Goal: Information Seeking & Learning: Learn about a topic

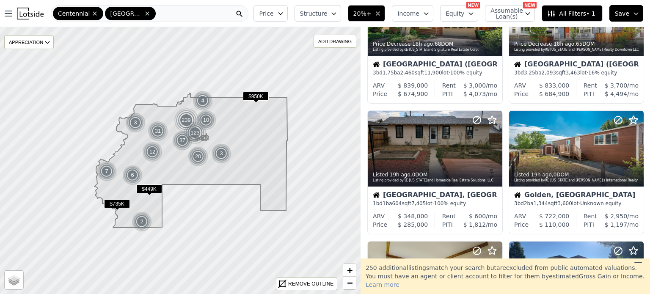
scroll to position [390, 0]
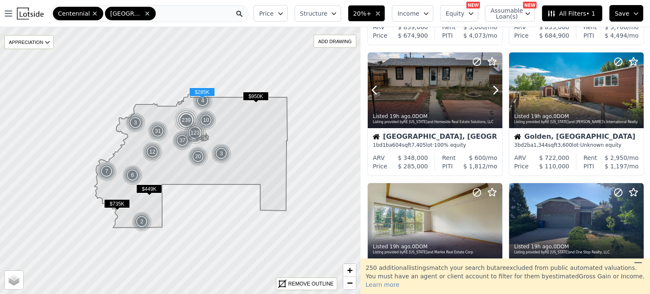
click at [491, 93] on icon at bounding box center [496, 90] width 14 height 14
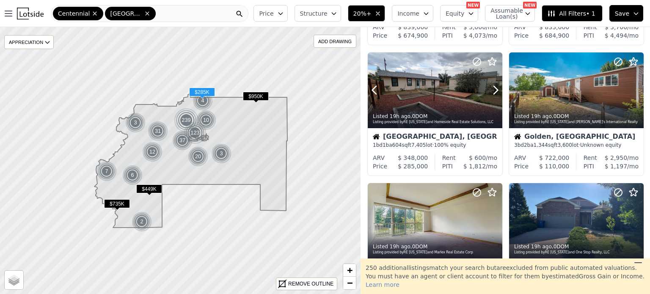
click at [491, 93] on icon at bounding box center [496, 90] width 14 height 14
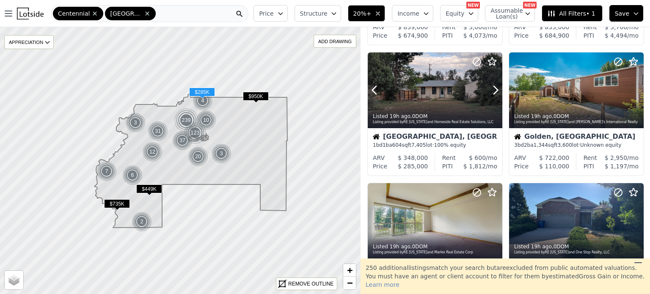
click at [491, 93] on icon at bounding box center [496, 90] width 14 height 14
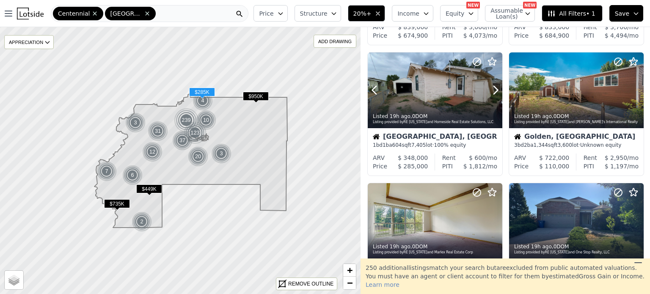
click at [491, 93] on icon at bounding box center [496, 90] width 14 height 14
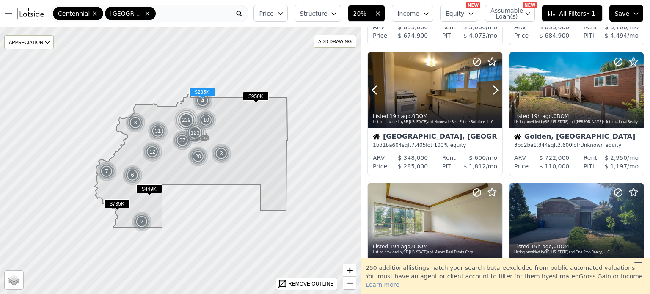
click at [491, 93] on icon at bounding box center [496, 90] width 14 height 14
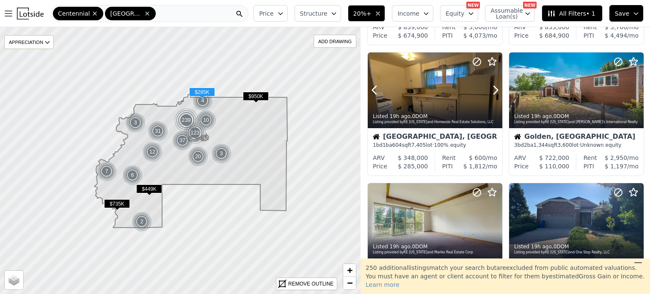
click at [491, 93] on icon at bounding box center [496, 90] width 14 height 14
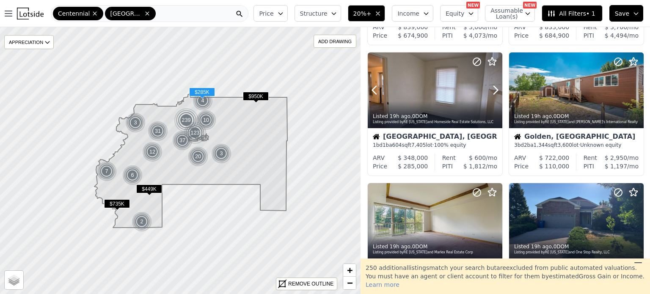
click at [491, 93] on icon at bounding box center [496, 90] width 14 height 14
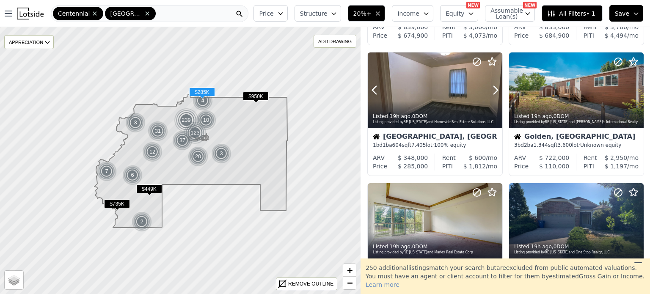
click at [491, 93] on icon at bounding box center [496, 90] width 14 height 14
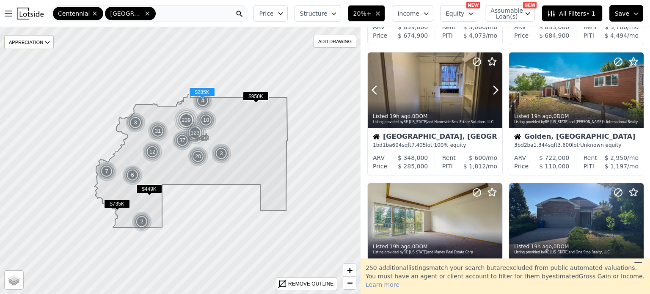
click at [491, 93] on icon at bounding box center [496, 90] width 14 height 14
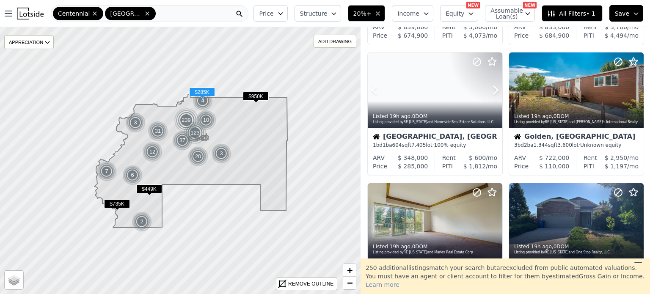
click at [491, 93] on icon at bounding box center [496, 90] width 14 height 14
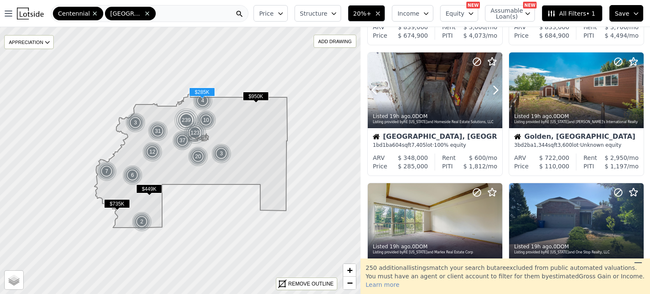
click at [491, 93] on icon at bounding box center [496, 90] width 14 height 14
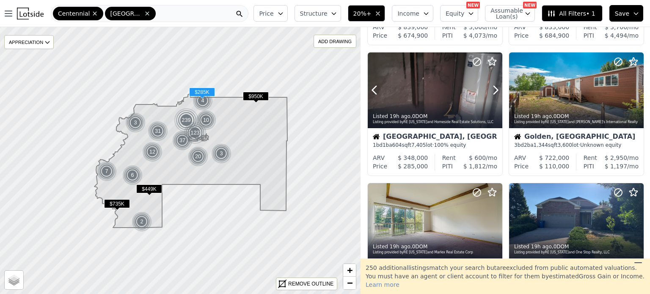
click at [491, 93] on icon at bounding box center [496, 90] width 14 height 14
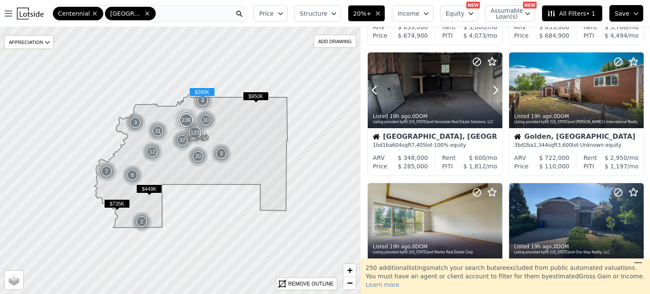
click at [491, 93] on icon at bounding box center [496, 90] width 14 height 14
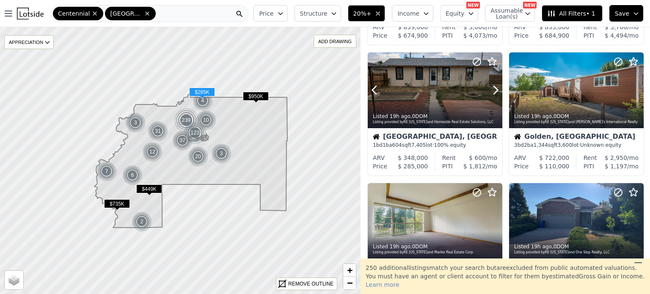
click at [491, 93] on icon at bounding box center [496, 90] width 14 height 14
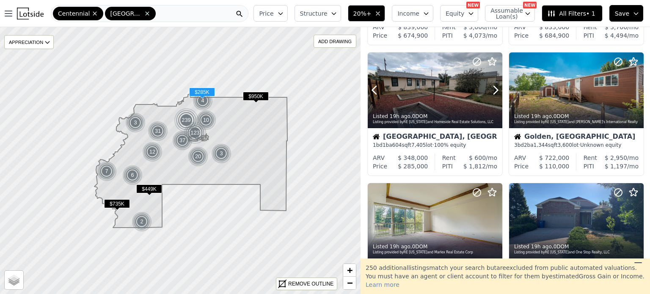
click at [491, 93] on icon at bounding box center [496, 90] width 14 height 14
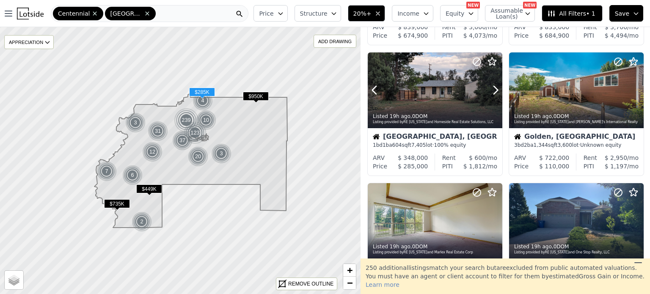
click at [491, 93] on icon at bounding box center [496, 90] width 14 height 14
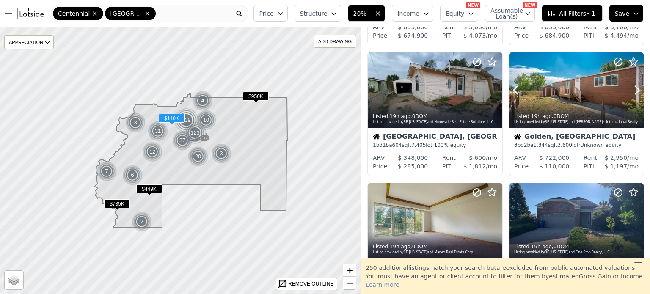
click at [636, 87] on icon at bounding box center [638, 90] width 4 height 8
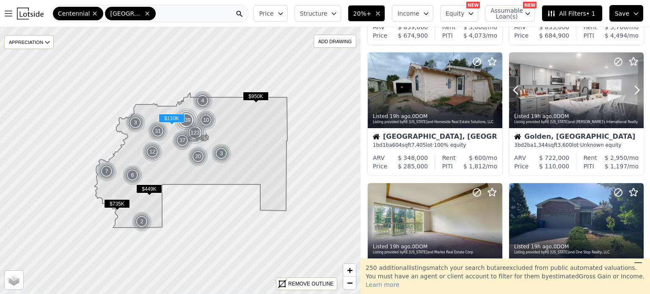
click at [636, 87] on icon at bounding box center [638, 90] width 4 height 8
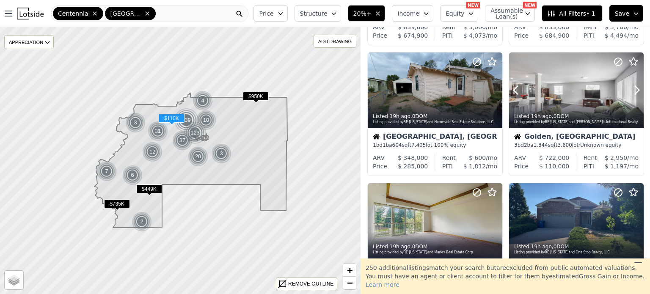
click at [636, 87] on icon at bounding box center [638, 90] width 4 height 8
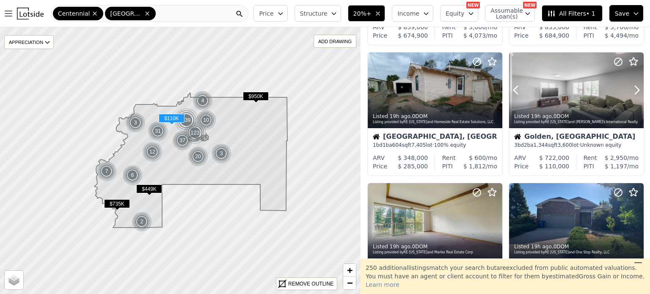
click at [636, 87] on icon at bounding box center [638, 90] width 4 height 8
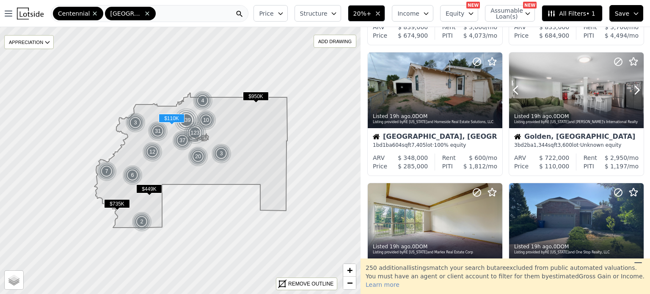
click at [636, 87] on icon at bounding box center [638, 90] width 4 height 8
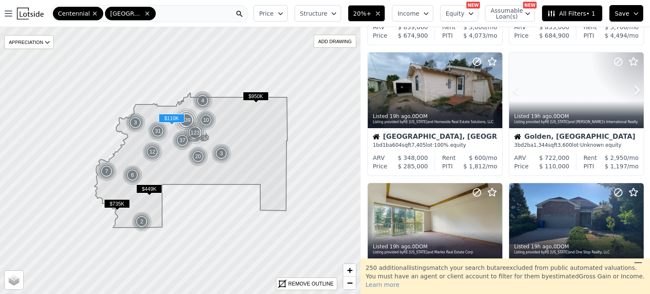
click at [636, 87] on icon at bounding box center [638, 90] width 4 height 8
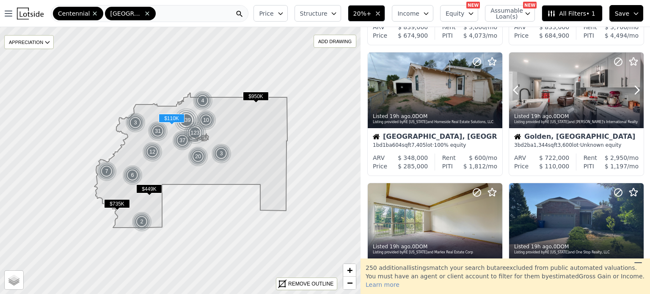
click at [636, 87] on icon at bounding box center [638, 90] width 4 height 8
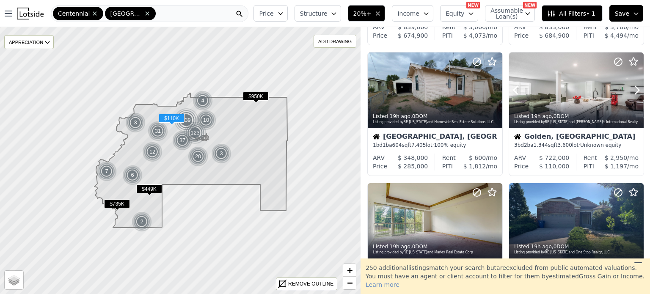
click at [636, 87] on icon at bounding box center [638, 90] width 4 height 8
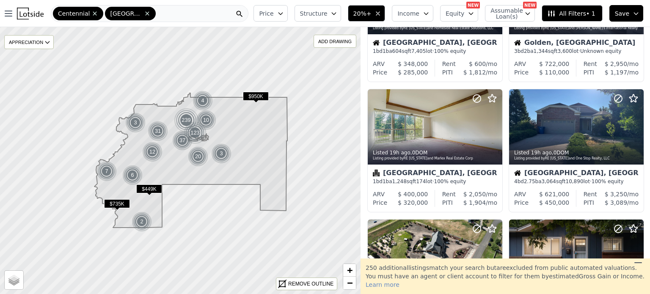
scroll to position [489, 0]
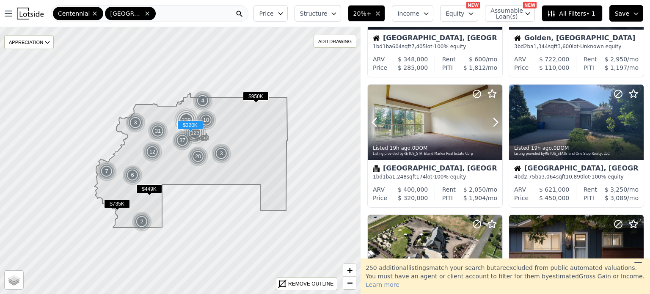
click at [490, 122] on icon at bounding box center [496, 123] width 14 height 14
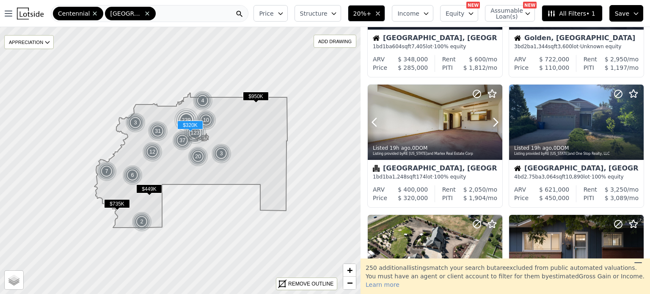
click at [490, 122] on icon at bounding box center [496, 123] width 14 height 14
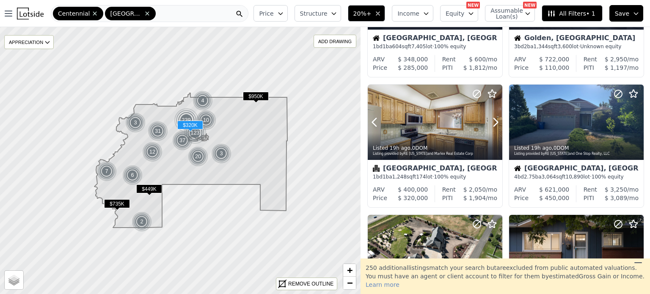
click at [490, 122] on icon at bounding box center [496, 123] width 14 height 14
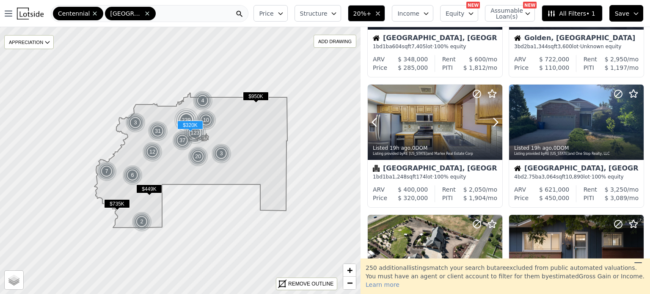
click at [490, 122] on icon at bounding box center [496, 123] width 14 height 14
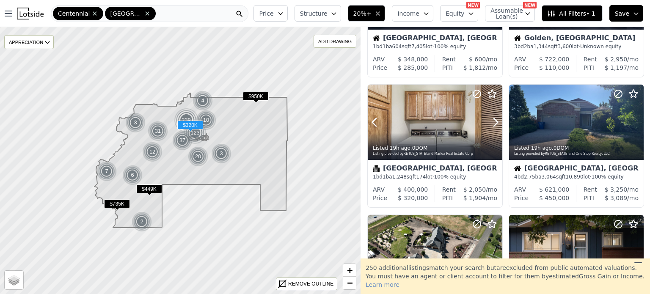
click at [490, 122] on icon at bounding box center [496, 123] width 14 height 14
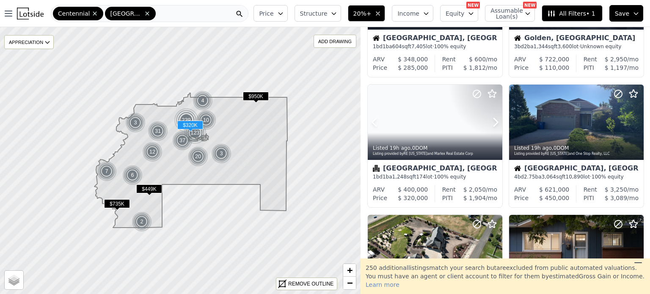
click at [490, 122] on icon at bounding box center [496, 123] width 14 height 14
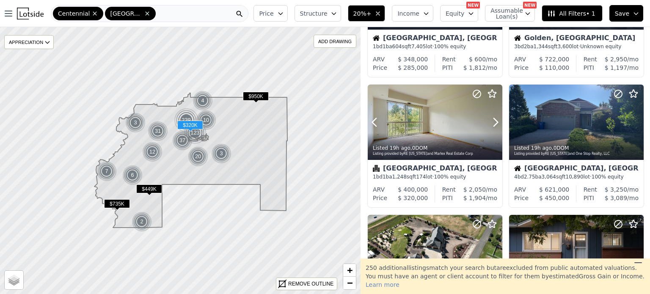
click at [490, 122] on icon at bounding box center [496, 123] width 14 height 14
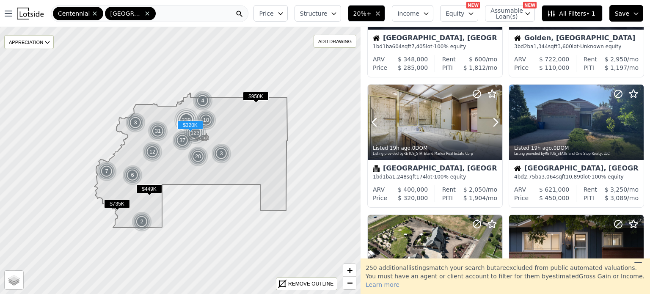
click at [490, 122] on icon at bounding box center [496, 123] width 14 height 14
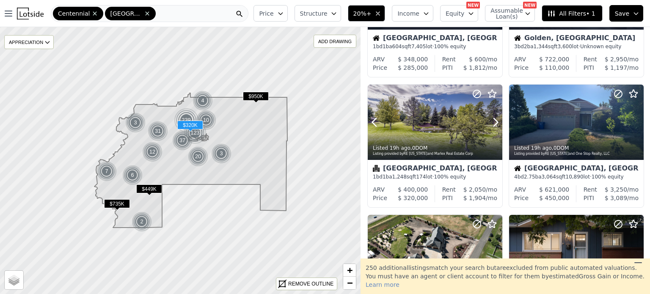
click at [490, 122] on icon at bounding box center [496, 123] width 14 height 14
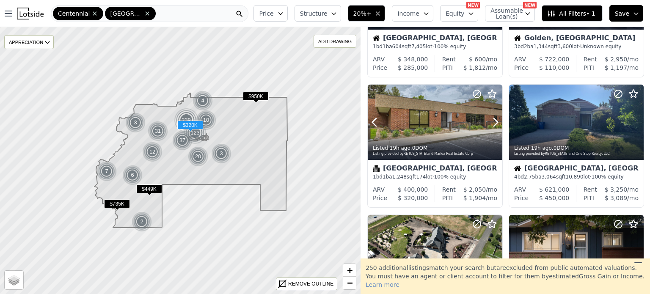
click at [490, 122] on icon at bounding box center [496, 123] width 14 height 14
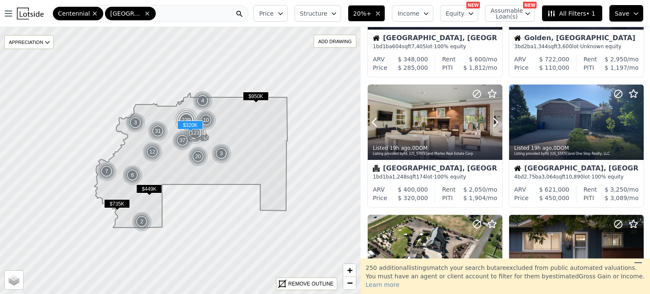
click at [490, 122] on icon at bounding box center [496, 123] width 14 height 14
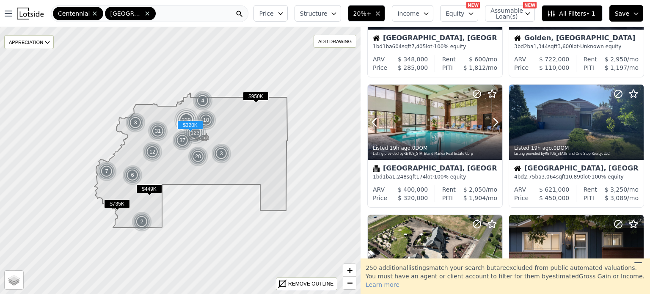
click at [490, 122] on icon at bounding box center [496, 123] width 14 height 14
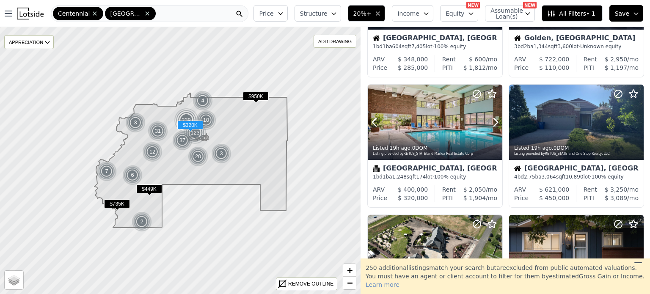
click at [490, 122] on icon at bounding box center [496, 123] width 14 height 14
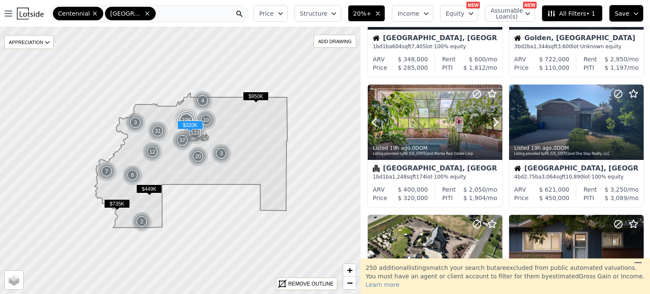
click at [490, 122] on icon at bounding box center [496, 123] width 14 height 14
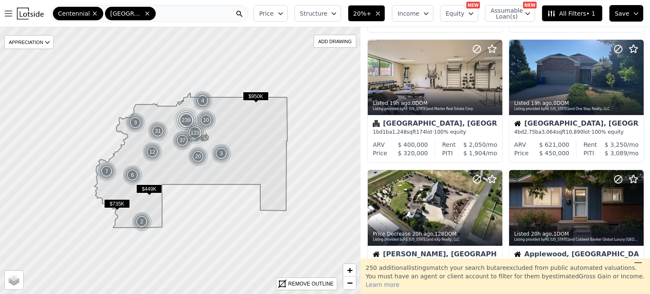
scroll to position [539, 0]
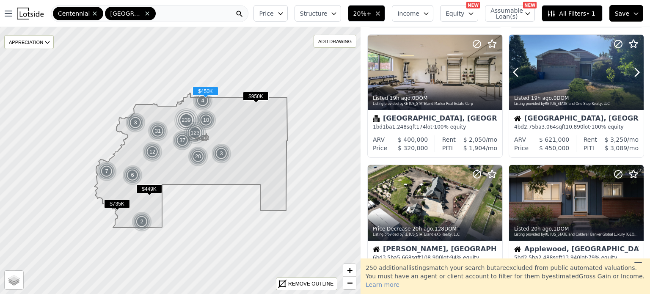
click at [636, 71] on icon at bounding box center [638, 73] width 4 height 8
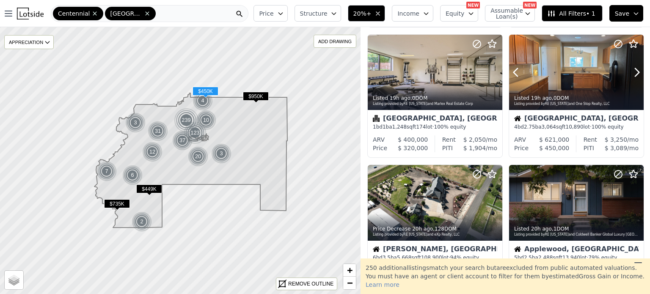
click at [636, 71] on icon at bounding box center [638, 73] width 4 height 8
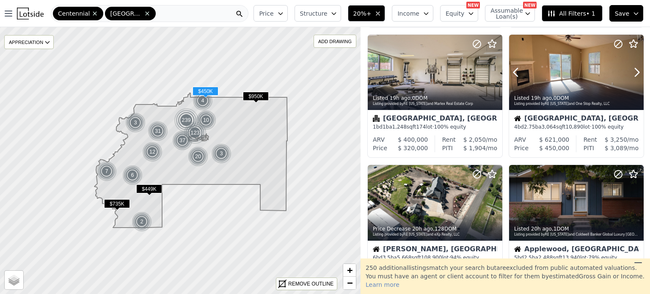
click at [636, 71] on icon at bounding box center [638, 73] width 4 height 8
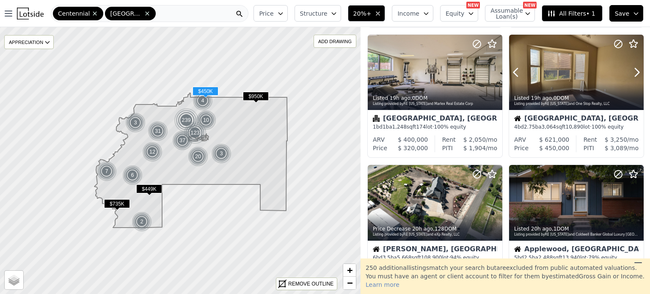
click at [636, 71] on icon at bounding box center [638, 73] width 4 height 8
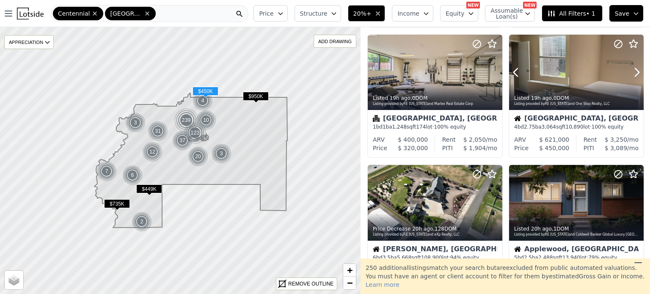
click at [636, 71] on icon at bounding box center [638, 73] width 4 height 8
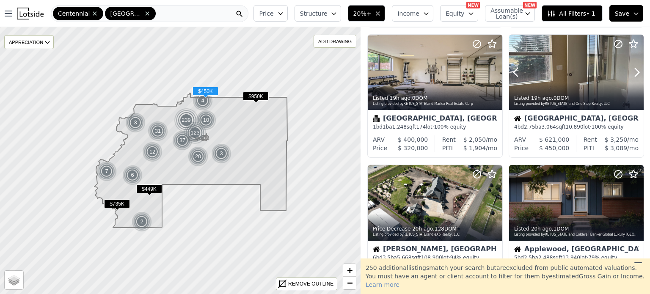
click at [636, 71] on icon at bounding box center [638, 73] width 4 height 8
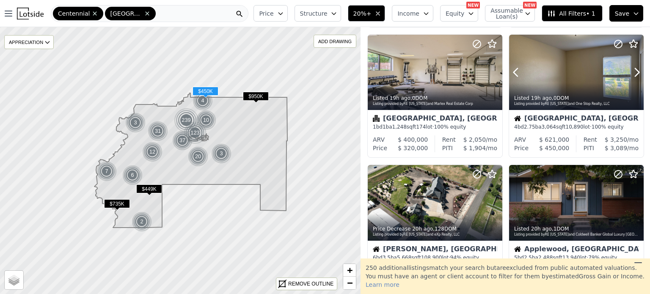
click at [636, 71] on icon at bounding box center [638, 73] width 4 height 8
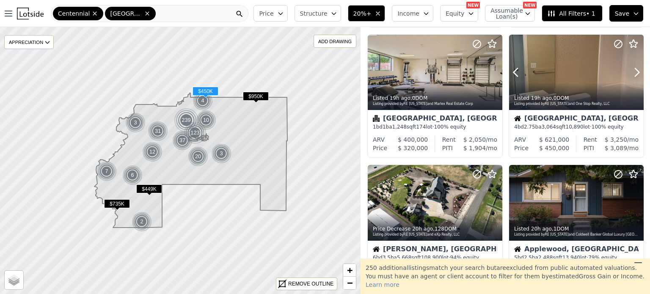
click at [636, 71] on icon at bounding box center [638, 73] width 4 height 8
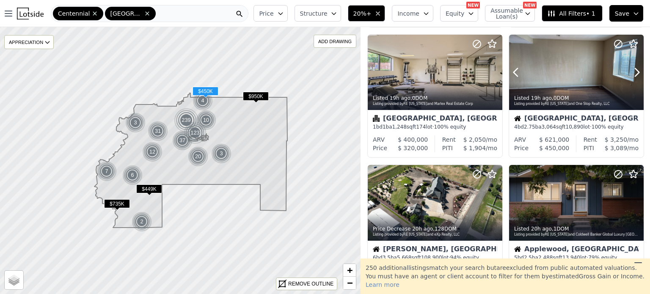
click at [636, 71] on icon at bounding box center [638, 73] width 4 height 8
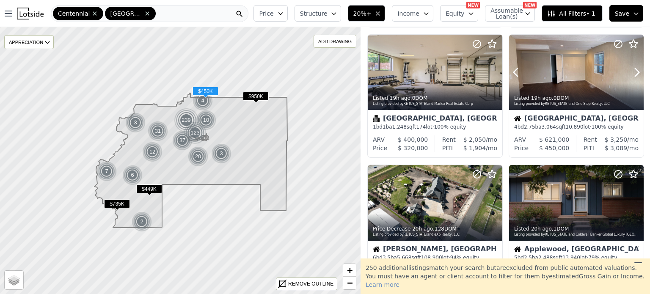
click at [636, 71] on icon at bounding box center [638, 73] width 4 height 8
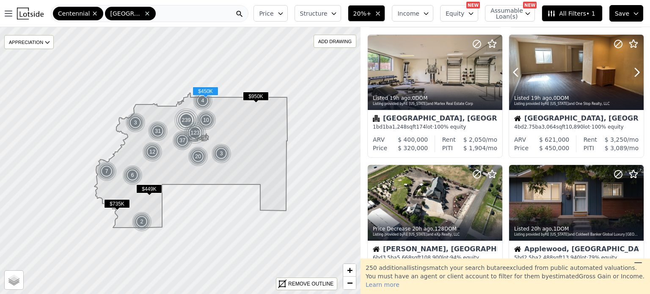
click at [636, 71] on icon at bounding box center [638, 73] width 4 height 8
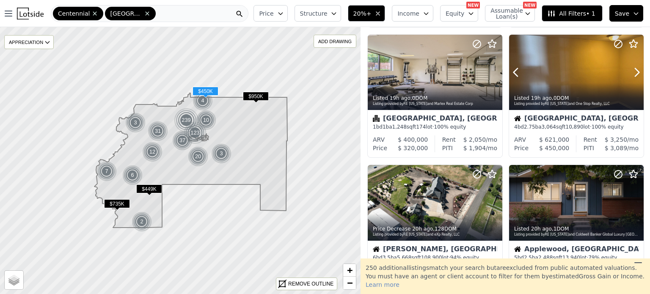
click at [636, 71] on icon at bounding box center [638, 73] width 4 height 8
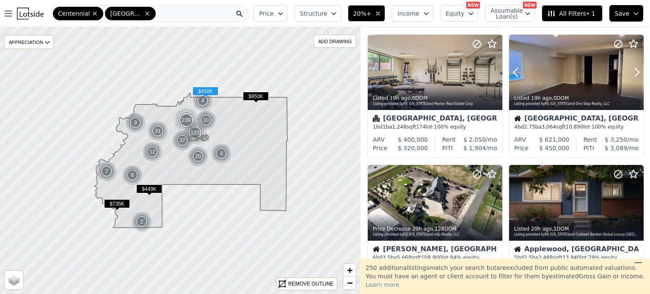
click at [636, 71] on icon at bounding box center [638, 73] width 4 height 8
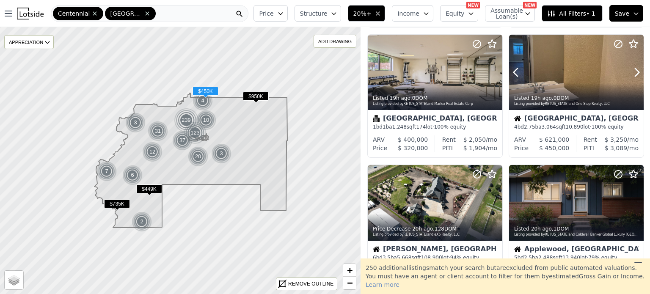
click at [636, 71] on icon at bounding box center [638, 73] width 4 height 8
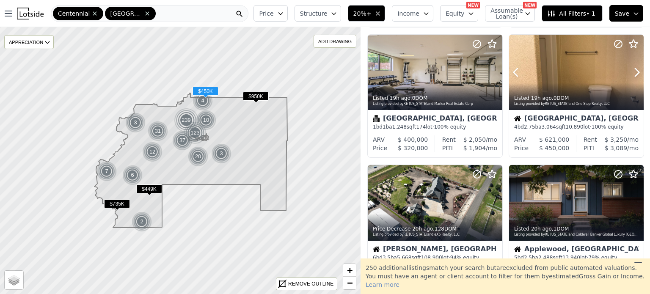
click at [636, 71] on icon at bounding box center [638, 73] width 4 height 8
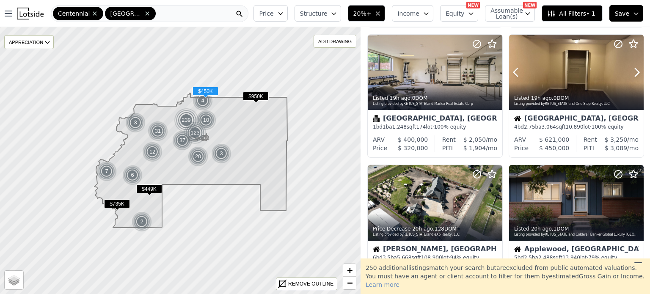
click at [636, 71] on icon at bounding box center [638, 73] width 4 height 8
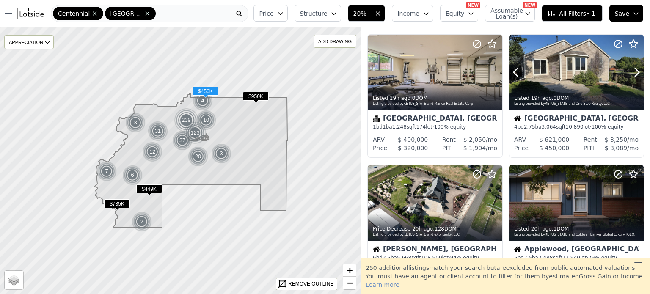
click at [636, 71] on icon at bounding box center [638, 73] width 4 height 8
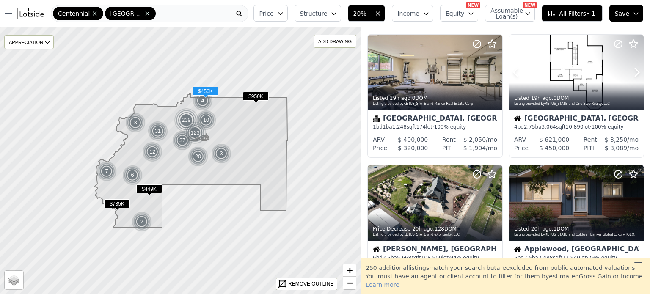
click at [636, 71] on icon at bounding box center [638, 73] width 4 height 8
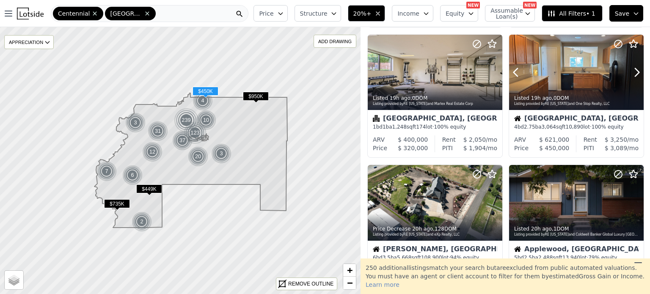
click at [636, 71] on icon at bounding box center [638, 73] width 4 height 8
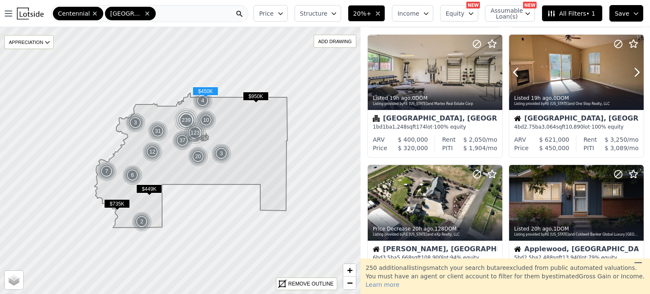
click at [636, 71] on icon at bounding box center [638, 73] width 4 height 8
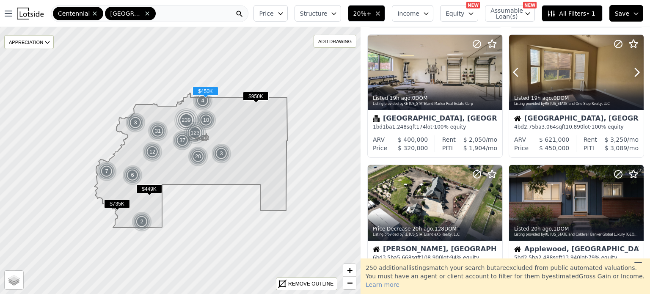
click at [636, 71] on icon at bounding box center [638, 73] width 4 height 8
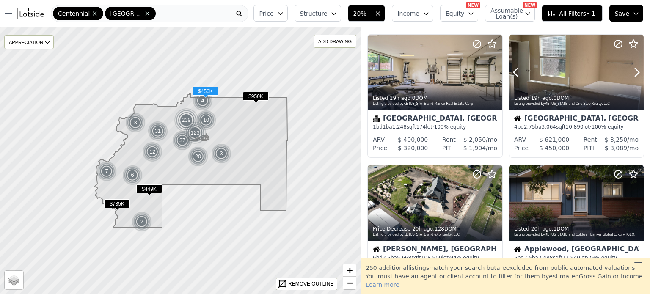
click at [636, 71] on icon at bounding box center [638, 73] width 4 height 8
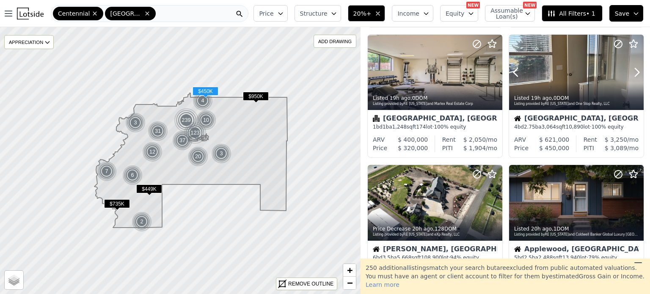
click at [636, 71] on icon at bounding box center [638, 73] width 4 height 8
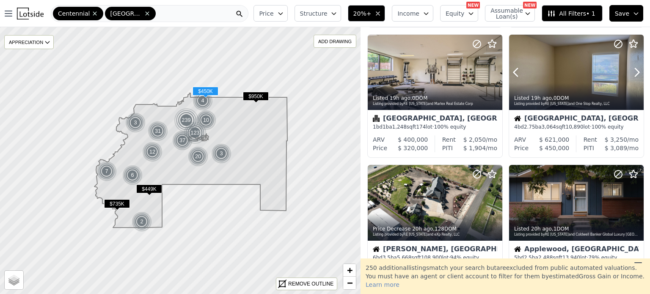
click at [636, 71] on icon at bounding box center [638, 73] width 4 height 8
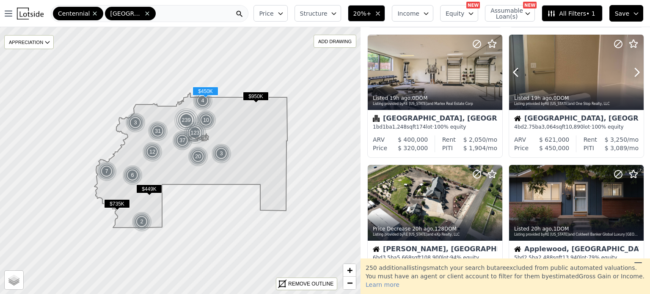
click at [636, 71] on icon at bounding box center [638, 73] width 4 height 8
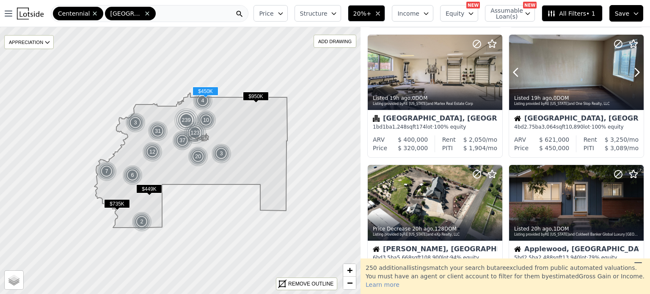
click at [636, 71] on icon at bounding box center [638, 73] width 4 height 8
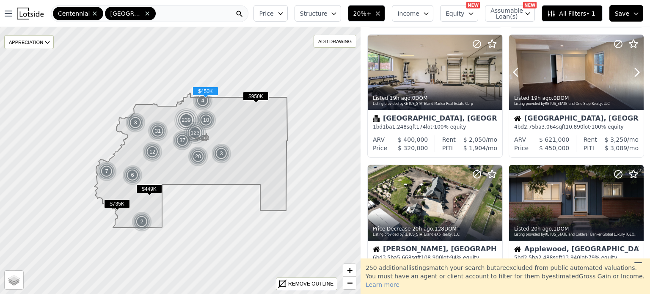
click at [636, 71] on icon at bounding box center [638, 73] width 4 height 8
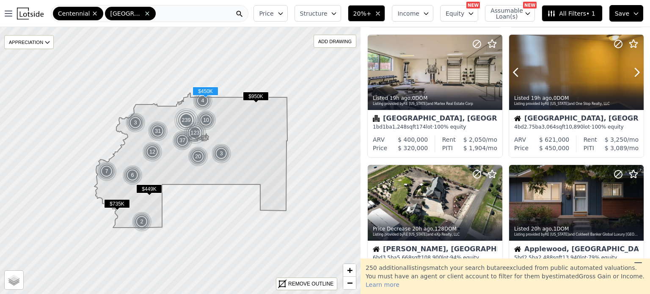
click at [636, 71] on icon at bounding box center [638, 73] width 4 height 8
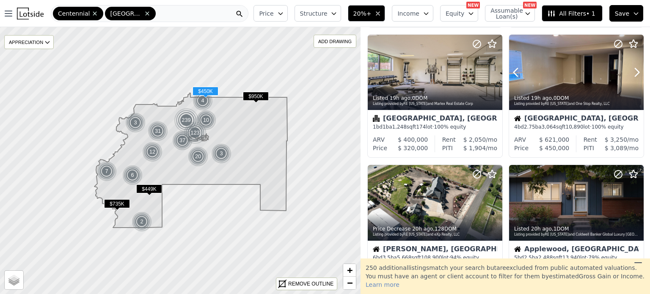
click at [636, 71] on icon at bounding box center [638, 73] width 4 height 8
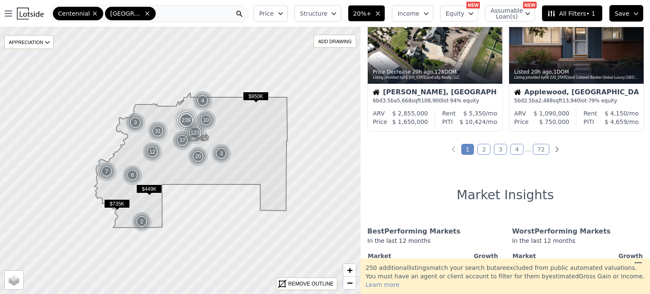
scroll to position [701, 0]
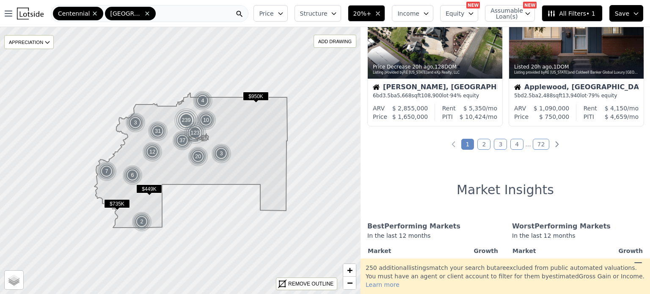
click at [484, 142] on link "2" at bounding box center [484, 144] width 13 height 11
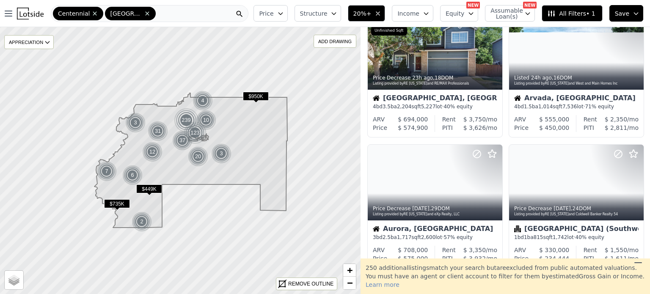
scroll to position [259, 0]
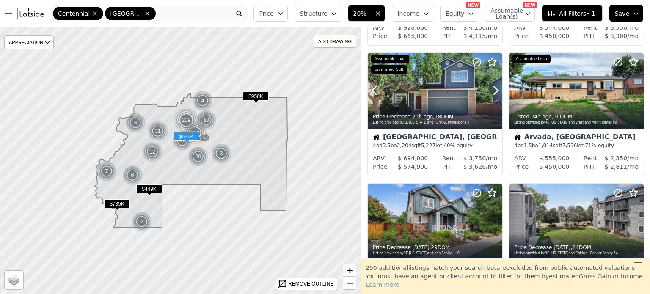
click at [493, 89] on icon at bounding box center [496, 91] width 14 height 14
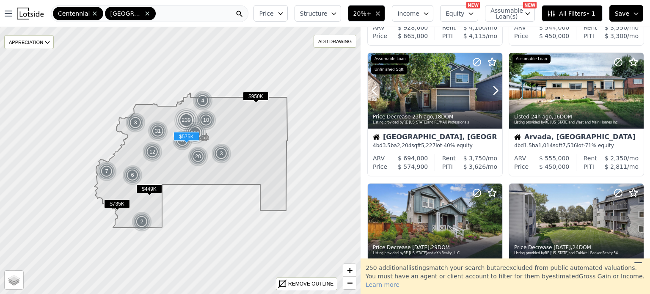
click at [493, 89] on icon at bounding box center [496, 91] width 14 height 14
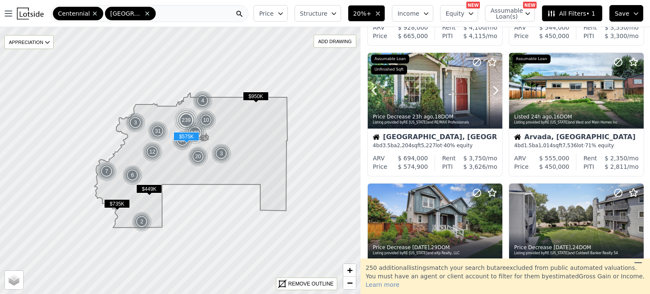
click at [493, 89] on icon at bounding box center [496, 91] width 14 height 14
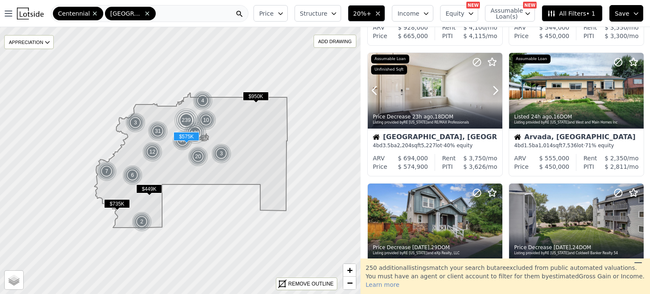
click at [493, 89] on icon at bounding box center [496, 91] width 14 height 14
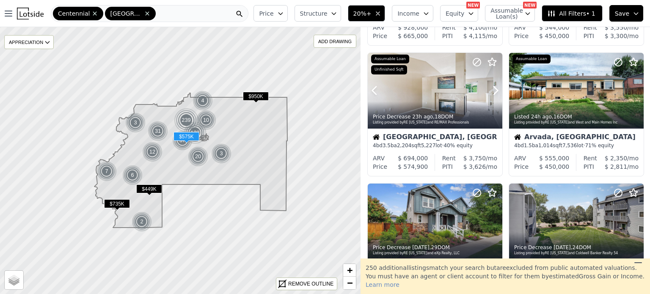
click at [493, 89] on icon at bounding box center [496, 91] width 14 height 14
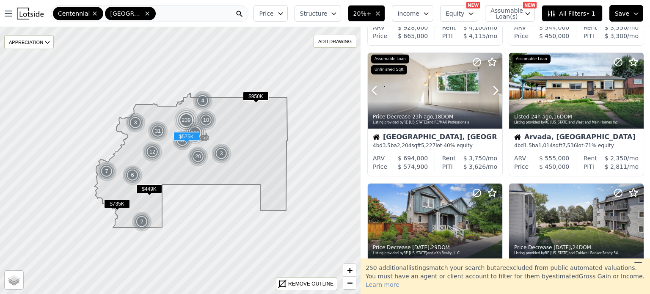
click at [493, 89] on icon at bounding box center [496, 91] width 14 height 14
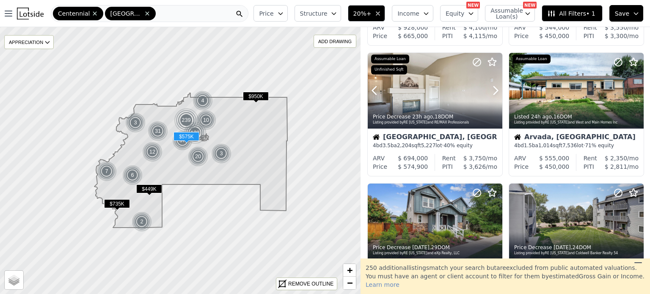
click at [493, 89] on icon at bounding box center [496, 91] width 14 height 14
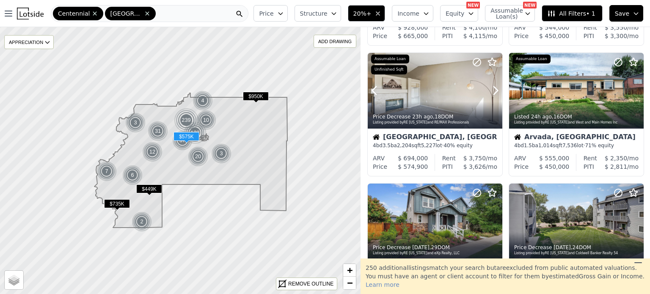
click at [493, 89] on icon at bounding box center [496, 91] width 14 height 14
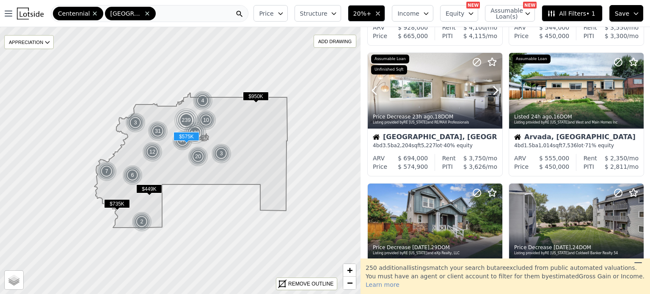
click at [493, 89] on icon at bounding box center [496, 91] width 14 height 14
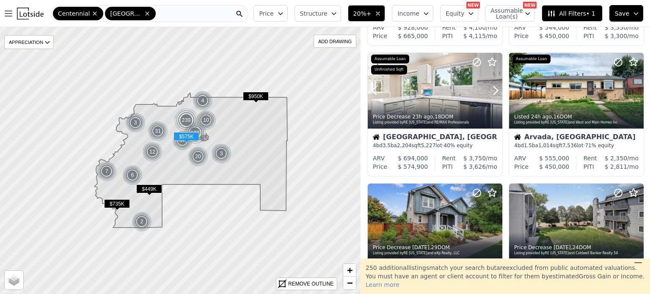
click at [493, 89] on icon at bounding box center [496, 91] width 14 height 14
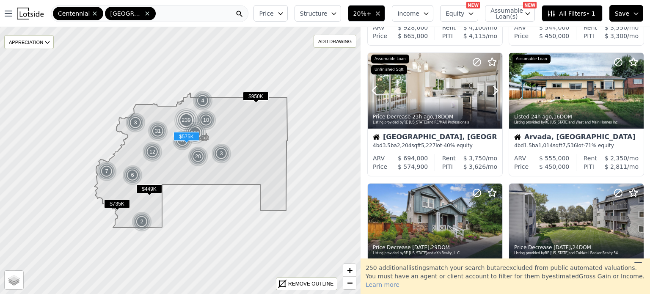
click at [493, 89] on icon at bounding box center [496, 91] width 14 height 14
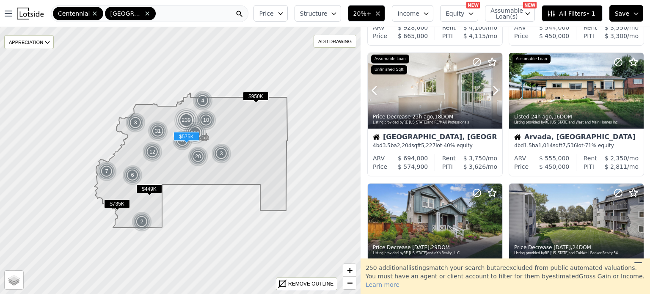
click at [493, 89] on icon at bounding box center [496, 91] width 14 height 14
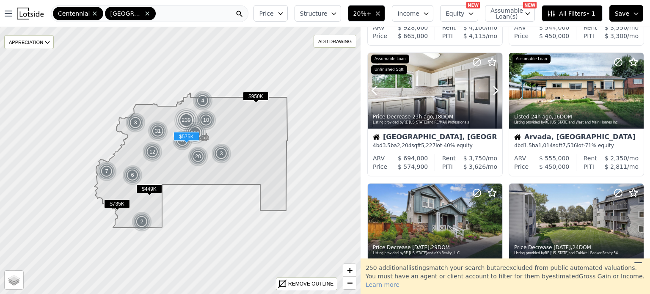
click at [493, 89] on icon at bounding box center [496, 91] width 14 height 14
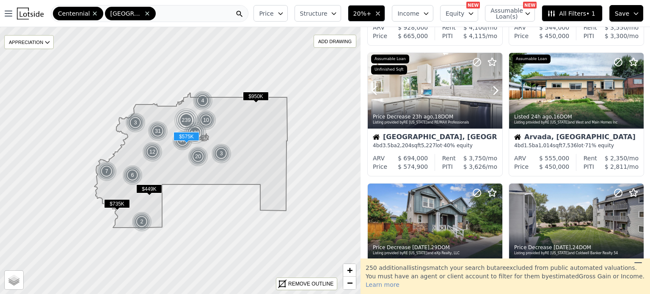
click at [493, 89] on icon at bounding box center [496, 91] width 14 height 14
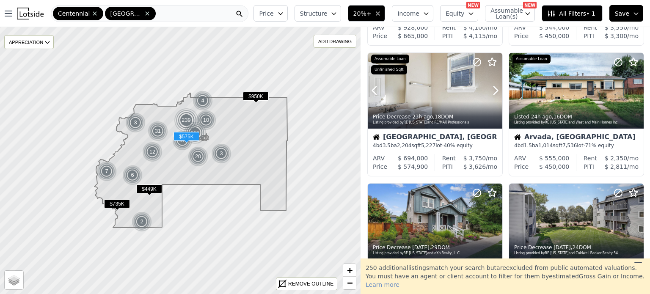
click at [493, 89] on icon at bounding box center [496, 91] width 14 height 14
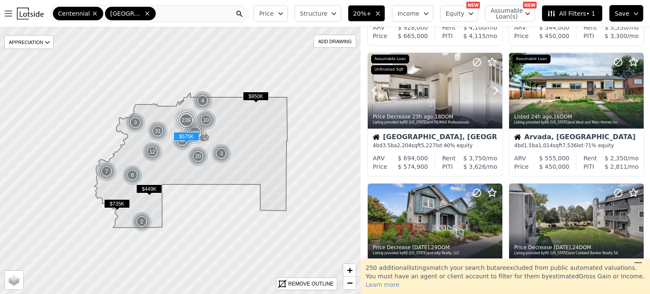
click at [493, 89] on icon at bounding box center [496, 91] width 14 height 14
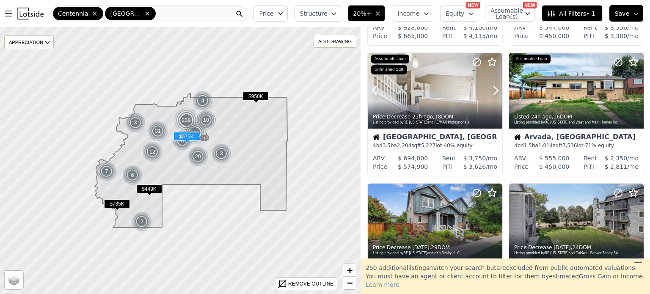
click at [493, 89] on icon at bounding box center [496, 91] width 14 height 14
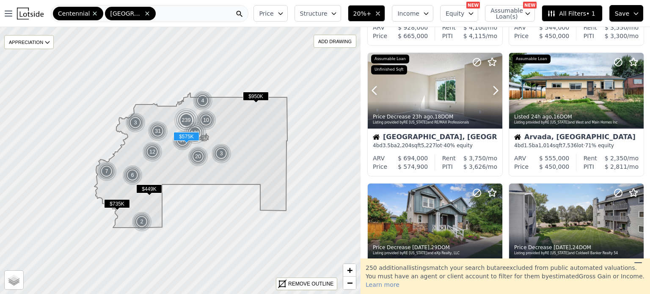
click at [493, 89] on icon at bounding box center [496, 91] width 14 height 14
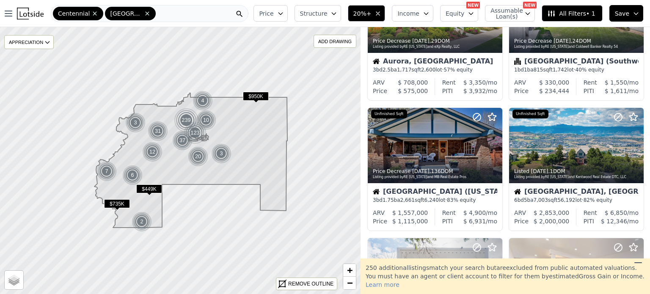
scroll to position [471, 0]
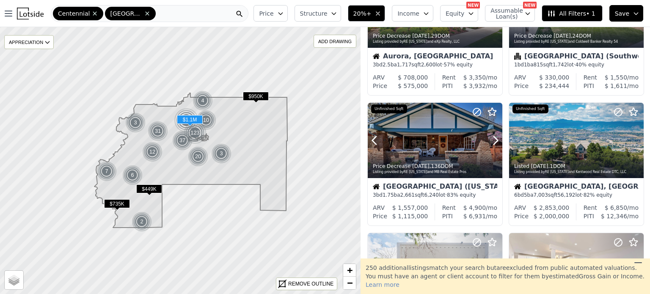
click at [474, 152] on div at bounding box center [435, 158] width 135 height 15
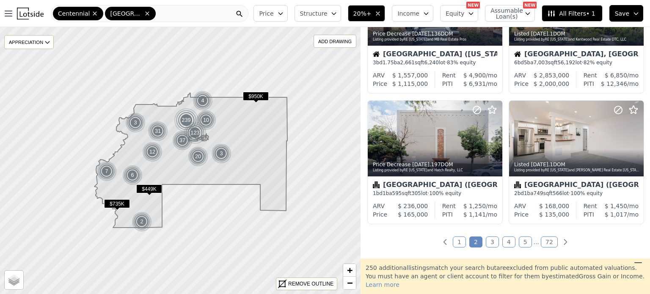
scroll to position [613, 0]
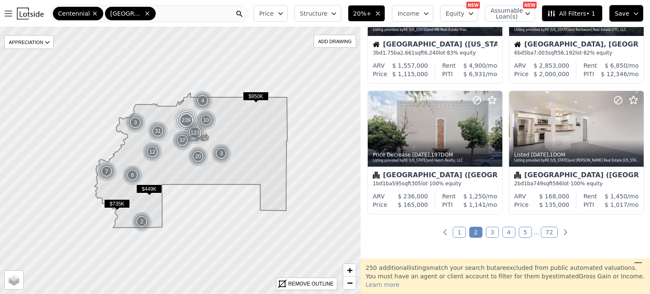
click at [487, 231] on link "3" at bounding box center [492, 232] width 13 height 11
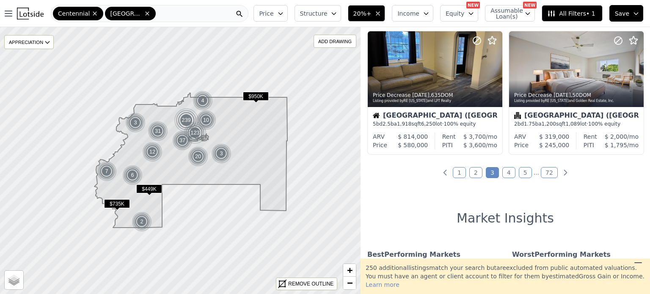
scroll to position [683, 0]
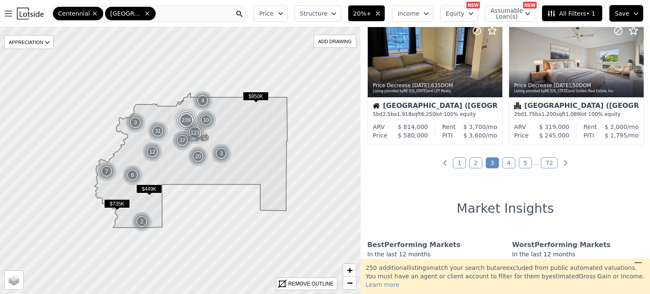
click at [504, 164] on link "4" at bounding box center [509, 163] width 13 height 11
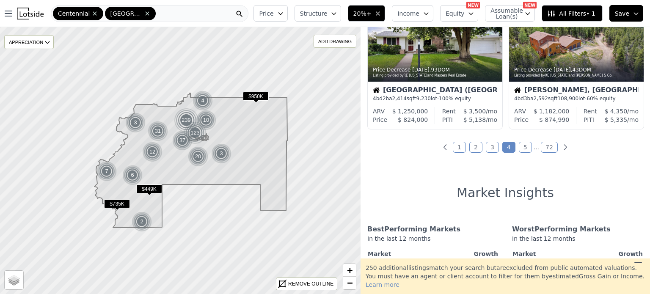
scroll to position [723, 0]
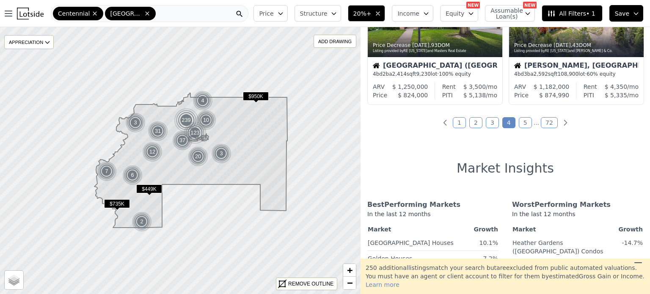
click at [520, 126] on link "5" at bounding box center [525, 122] width 13 height 11
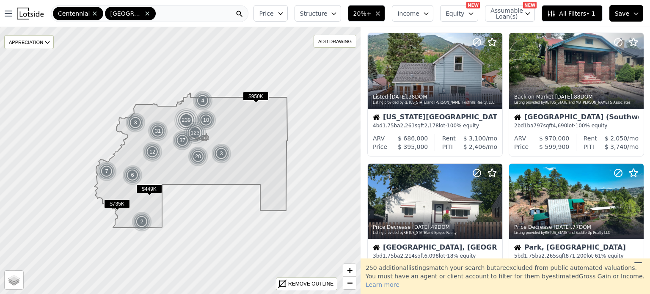
scroll to position [405, 0]
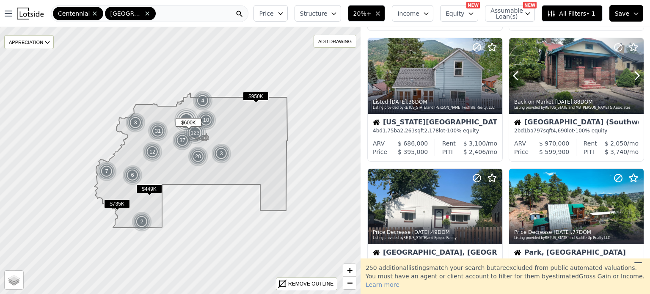
click at [580, 75] on div at bounding box center [576, 76] width 135 height 76
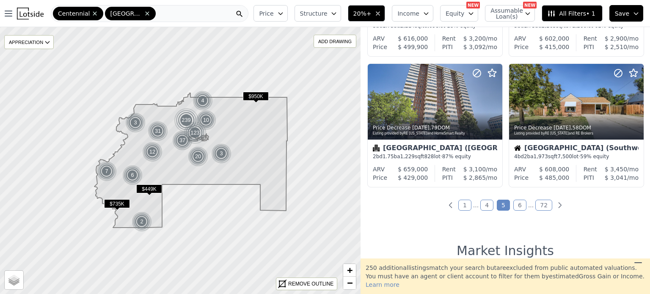
scroll to position [645, 0]
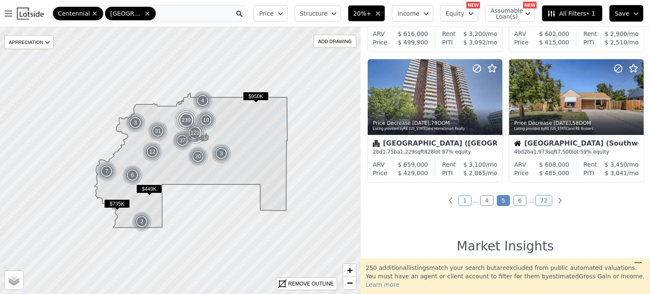
click at [515, 199] on link "6" at bounding box center [520, 200] width 13 height 11
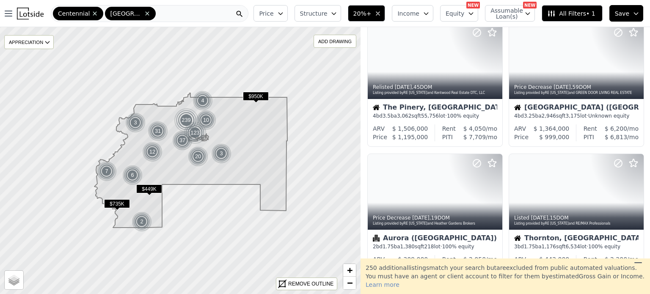
scroll to position [0, 0]
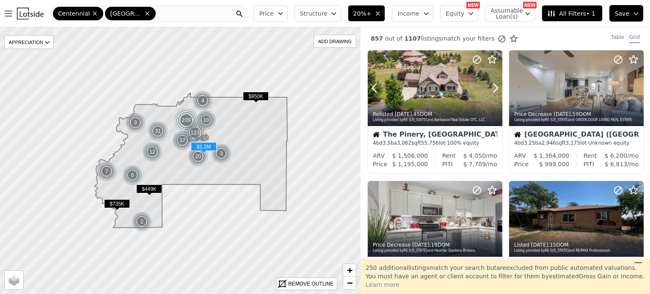
click at [496, 87] on icon at bounding box center [496, 88] width 4 height 8
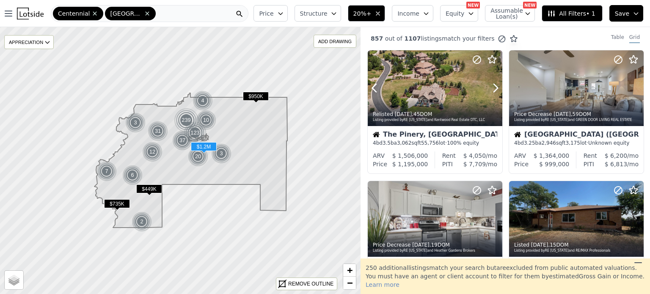
click at [496, 87] on icon at bounding box center [496, 88] width 4 height 8
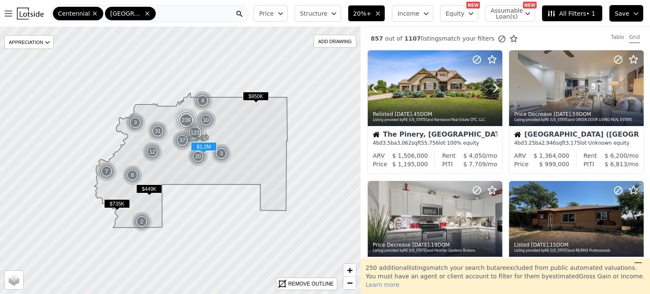
click at [496, 87] on icon at bounding box center [496, 88] width 4 height 8
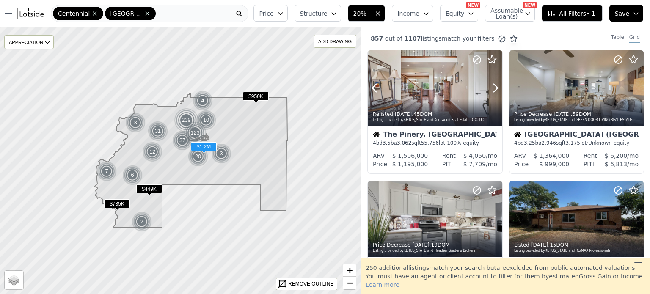
click at [496, 87] on icon at bounding box center [496, 88] width 4 height 8
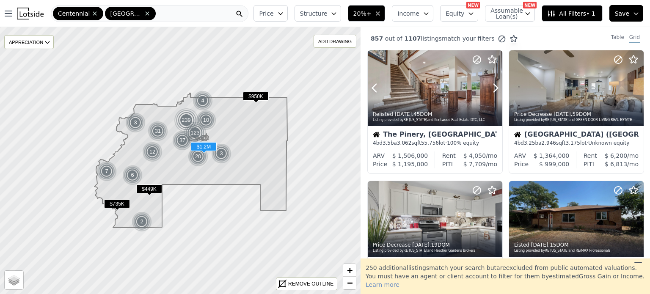
click at [496, 87] on icon at bounding box center [496, 88] width 4 height 8
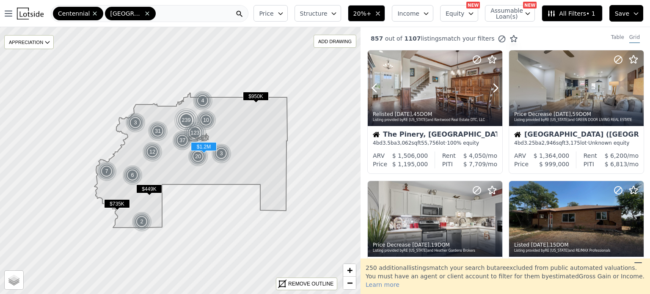
click at [496, 87] on icon at bounding box center [496, 88] width 4 height 8
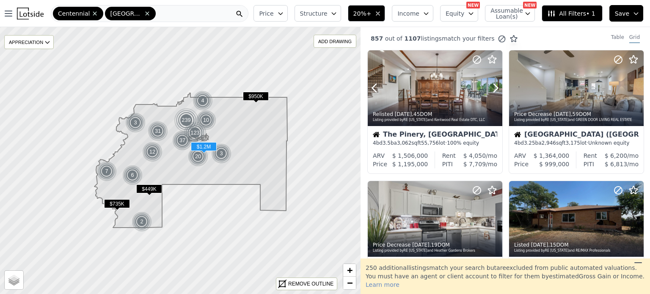
click at [496, 87] on icon at bounding box center [496, 88] width 4 height 8
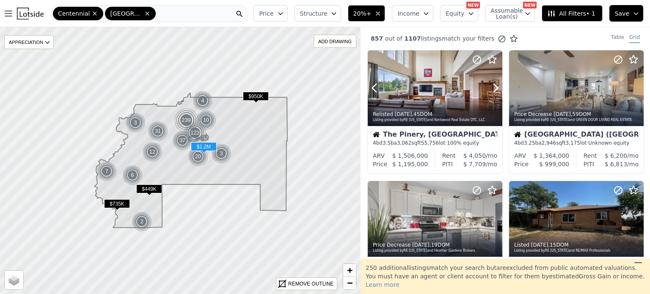
click at [496, 87] on icon at bounding box center [496, 88] width 4 height 8
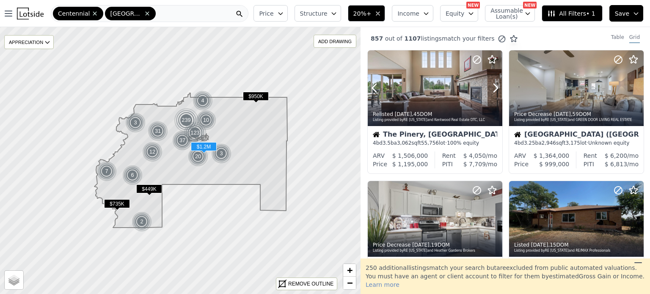
click at [496, 87] on icon at bounding box center [496, 88] width 4 height 8
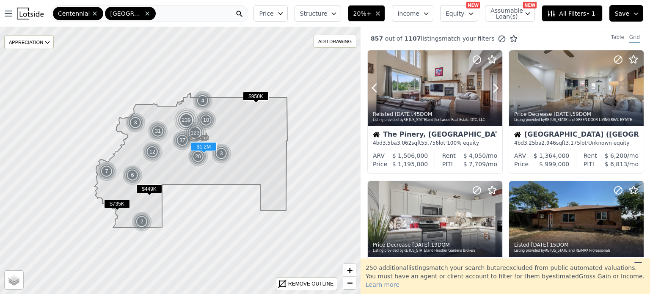
click at [496, 87] on icon at bounding box center [496, 88] width 4 height 8
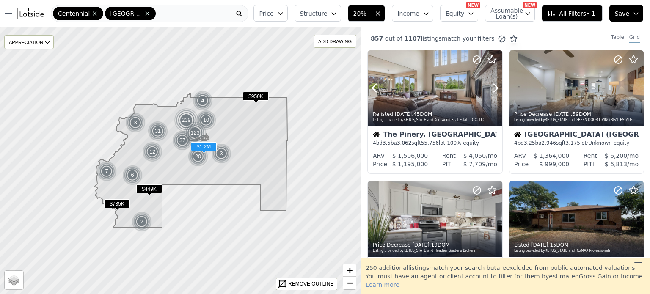
click at [496, 87] on icon at bounding box center [496, 88] width 4 height 8
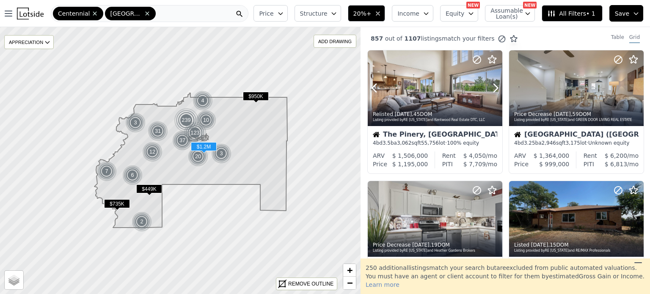
click at [496, 87] on icon at bounding box center [496, 88] width 4 height 8
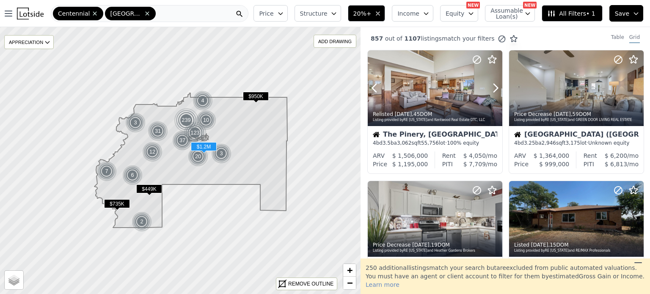
click at [496, 87] on icon at bounding box center [496, 88] width 4 height 8
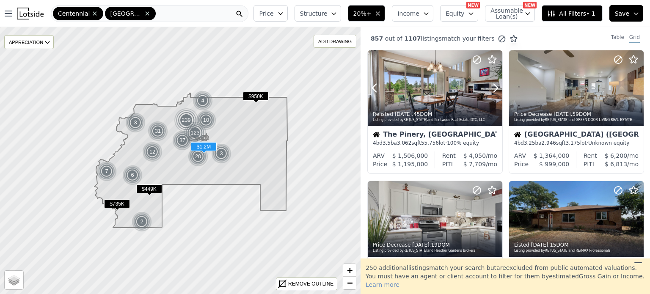
click at [496, 87] on icon at bounding box center [496, 88] width 4 height 8
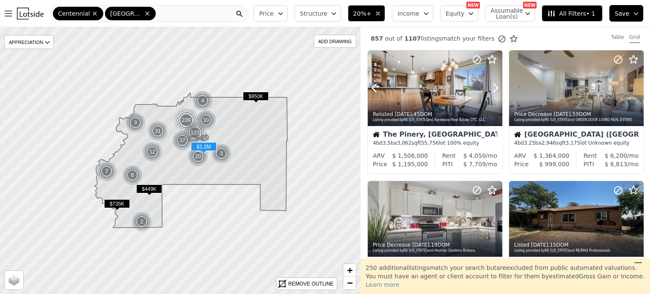
click at [496, 87] on icon at bounding box center [496, 88] width 4 height 8
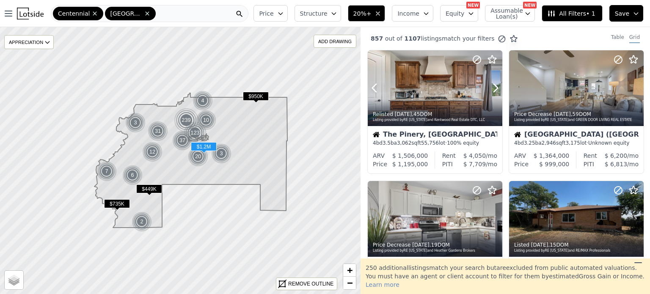
click at [496, 87] on icon at bounding box center [496, 88] width 4 height 8
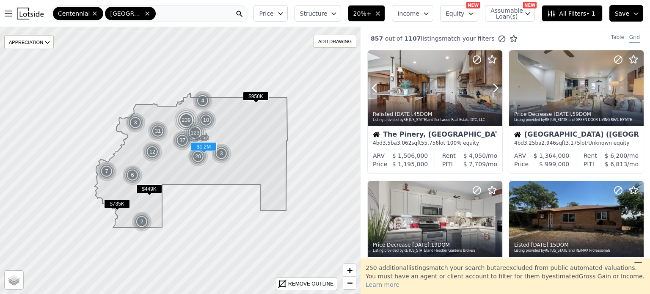
click at [496, 87] on icon at bounding box center [496, 88] width 4 height 8
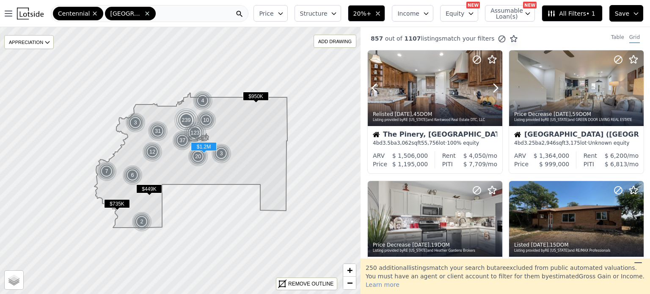
click at [496, 87] on icon at bounding box center [496, 88] width 4 height 8
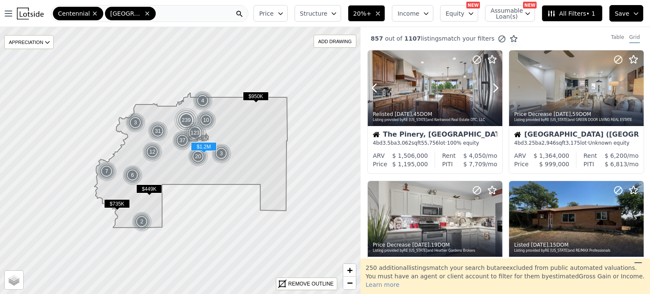
click at [496, 87] on icon at bounding box center [496, 88] width 4 height 8
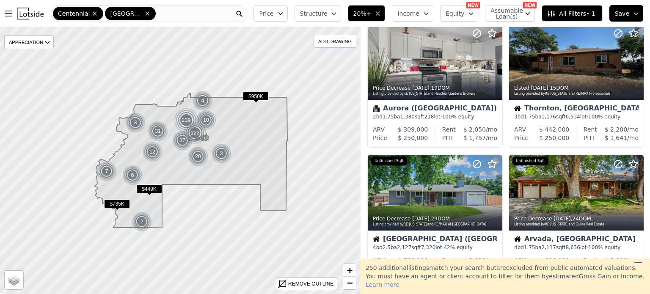
scroll to position [172, 0]
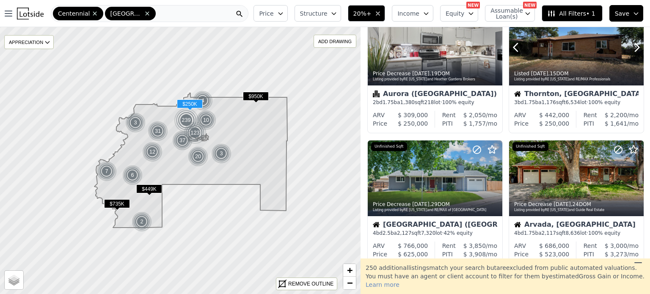
click at [637, 49] on icon at bounding box center [638, 48] width 14 height 14
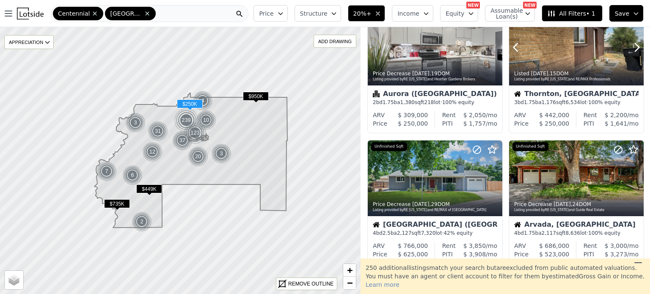
click at [637, 49] on icon at bounding box center [638, 48] width 14 height 14
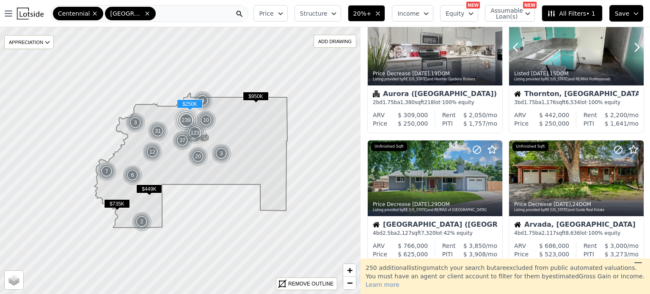
click at [637, 49] on icon at bounding box center [638, 48] width 14 height 14
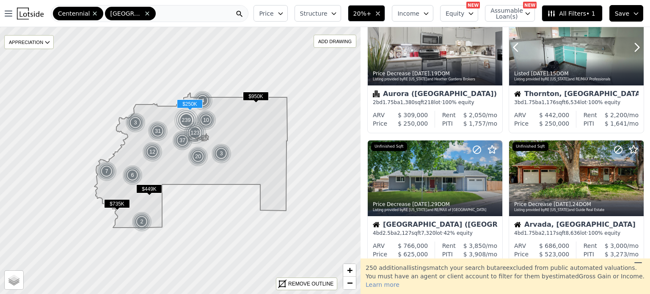
click at [637, 49] on icon at bounding box center [638, 48] width 14 height 14
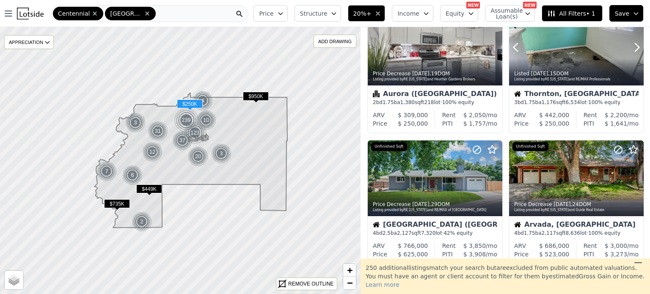
click at [637, 49] on icon at bounding box center [638, 48] width 14 height 14
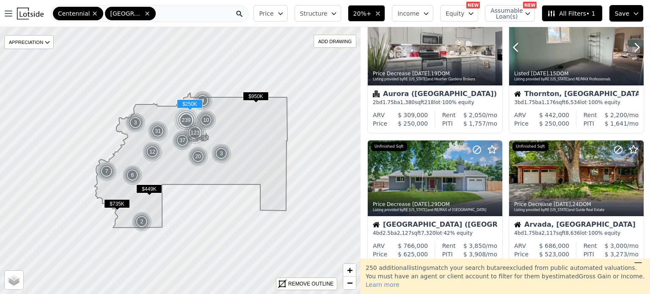
click at [637, 49] on icon at bounding box center [638, 48] width 14 height 14
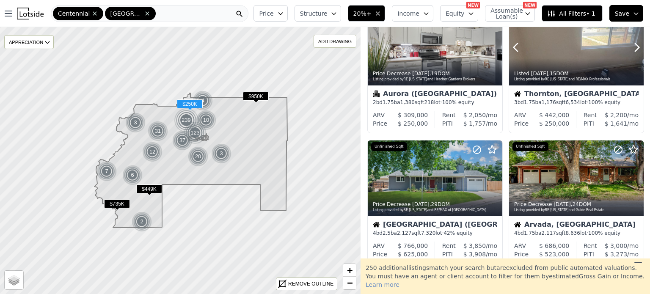
click at [637, 49] on icon at bounding box center [638, 48] width 14 height 14
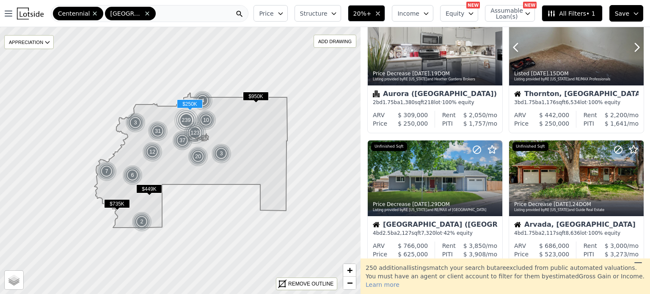
click at [637, 49] on icon at bounding box center [638, 48] width 14 height 14
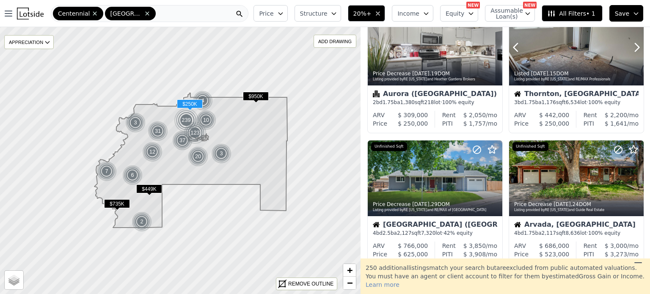
click at [637, 49] on icon at bounding box center [638, 48] width 14 height 14
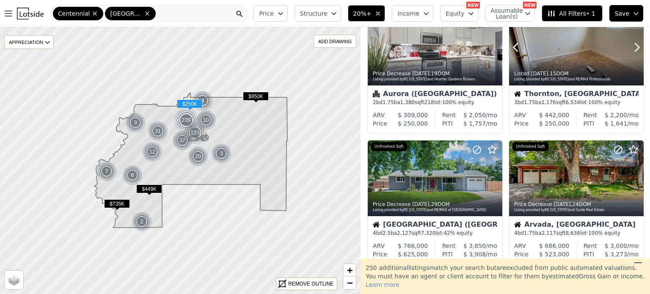
click at [637, 49] on icon at bounding box center [638, 48] width 14 height 14
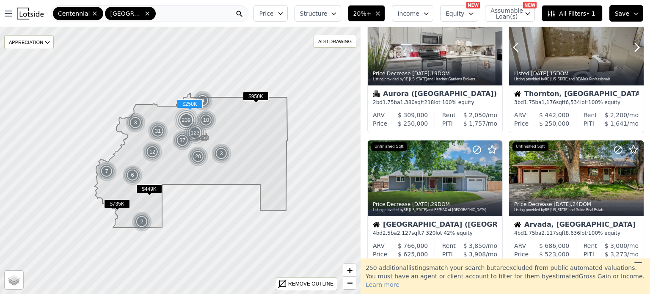
click at [637, 49] on icon at bounding box center [638, 48] width 14 height 14
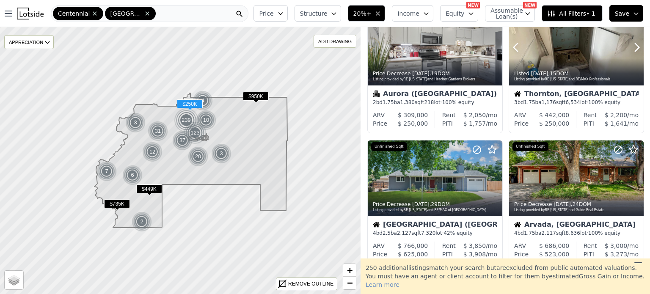
click at [637, 49] on icon at bounding box center [638, 48] width 14 height 14
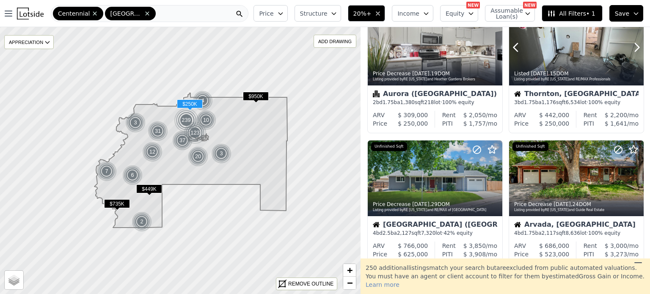
click at [637, 49] on icon at bounding box center [638, 48] width 14 height 14
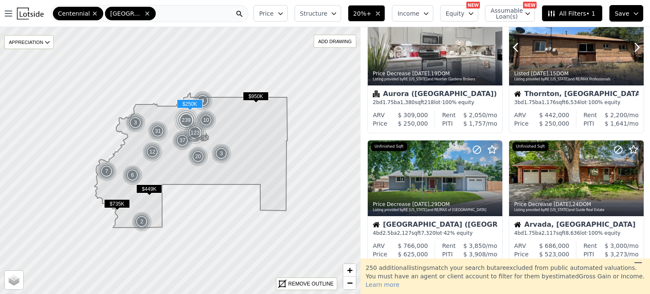
click at [637, 49] on icon at bounding box center [638, 48] width 14 height 14
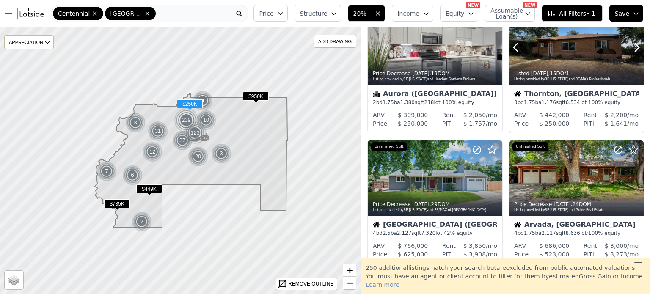
click at [637, 49] on icon at bounding box center [638, 48] width 14 height 14
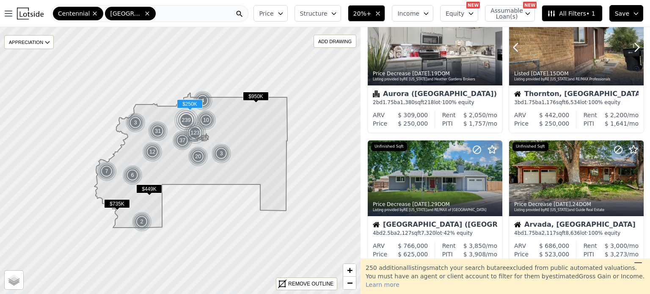
click at [637, 49] on icon at bounding box center [638, 48] width 14 height 14
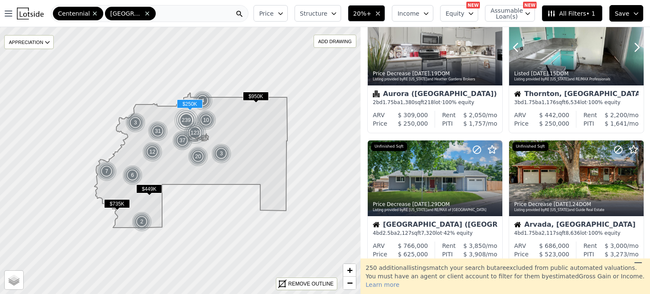
click at [637, 49] on icon at bounding box center [638, 48] width 14 height 14
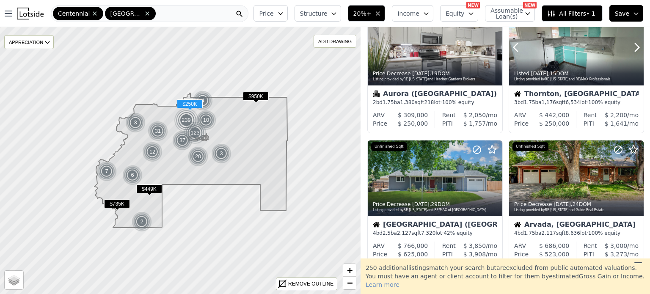
click at [637, 49] on icon at bounding box center [638, 48] width 14 height 14
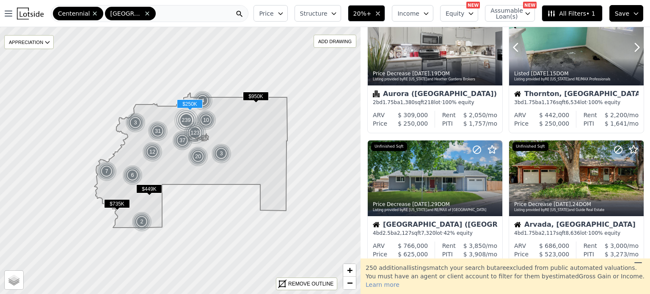
click at [637, 49] on icon at bounding box center [638, 48] width 14 height 14
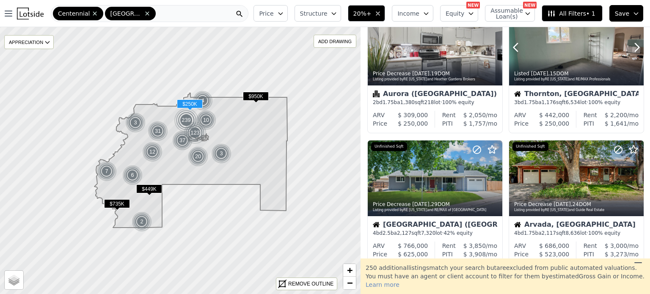
click at [637, 49] on icon at bounding box center [638, 48] width 14 height 14
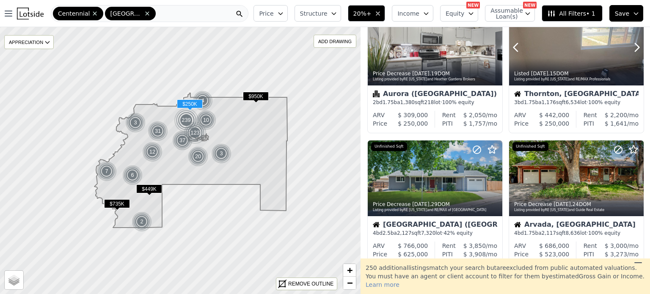
click at [637, 49] on icon at bounding box center [638, 48] width 14 height 14
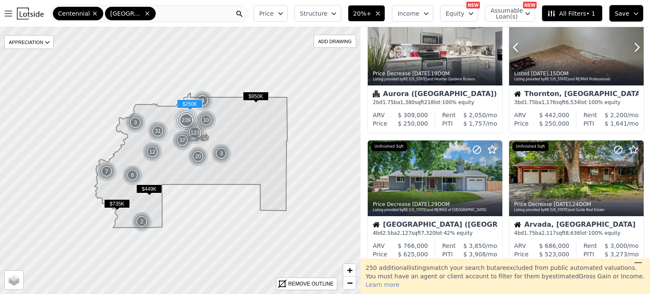
click at [637, 49] on icon at bounding box center [638, 48] width 14 height 14
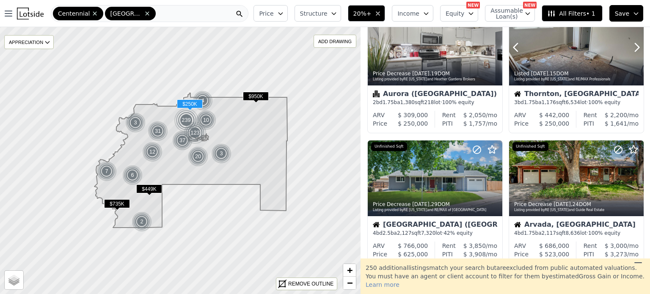
click at [637, 49] on icon at bounding box center [638, 48] width 14 height 14
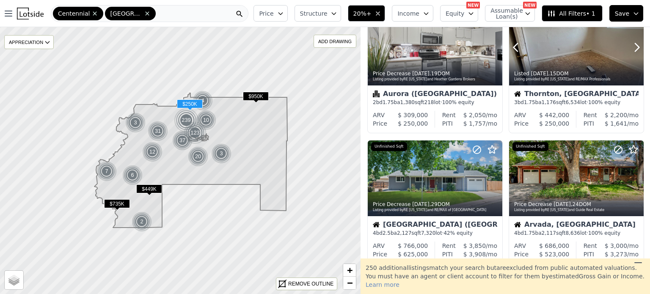
click at [573, 44] on div at bounding box center [576, 48] width 135 height 76
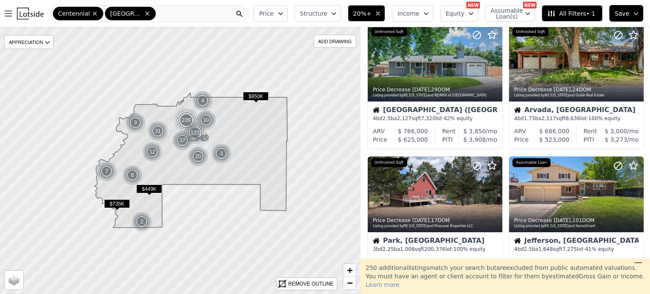
scroll to position [296, 0]
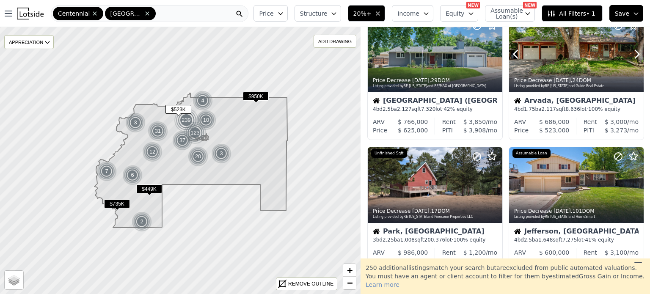
click at [576, 66] on div at bounding box center [576, 72] width 135 height 15
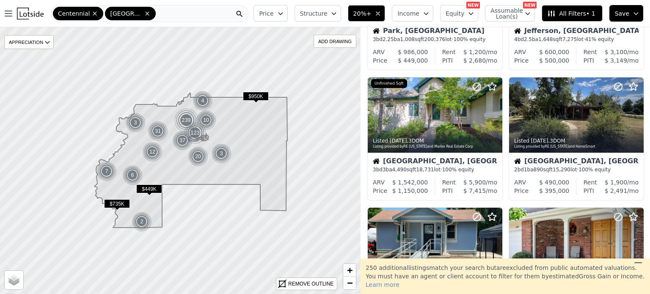
scroll to position [501, 0]
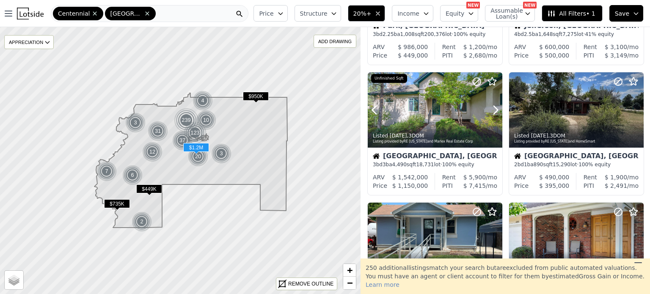
click at [458, 121] on div at bounding box center [435, 128] width 135 height 15
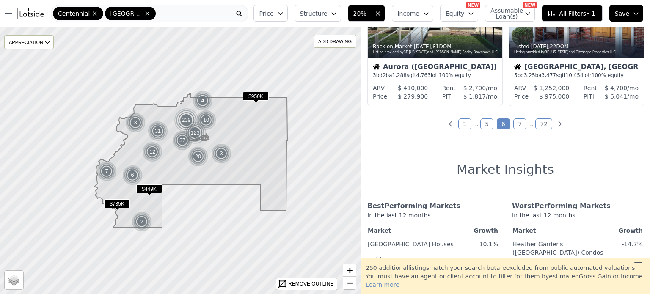
scroll to position [727, 0]
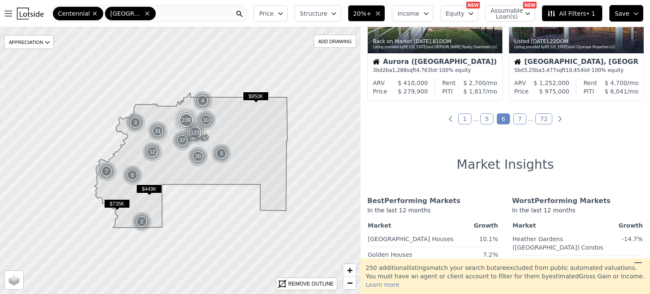
click at [515, 118] on link "7" at bounding box center [520, 118] width 13 height 11
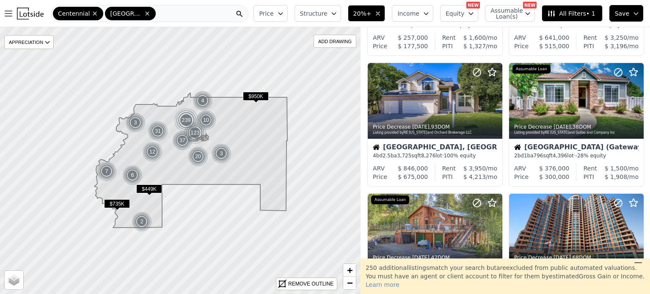
scroll to position [113, 0]
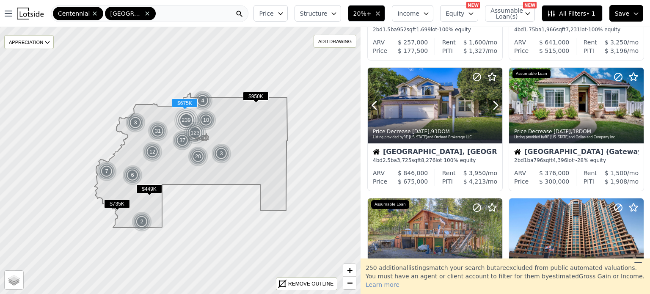
click at [453, 86] on div at bounding box center [475, 95] width 54 height 54
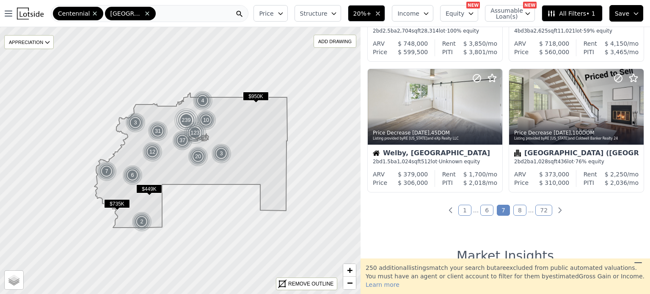
scroll to position [640, 0]
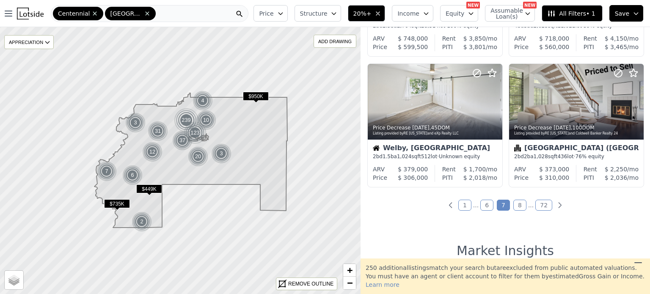
click at [515, 206] on link "8" at bounding box center [520, 205] width 13 height 11
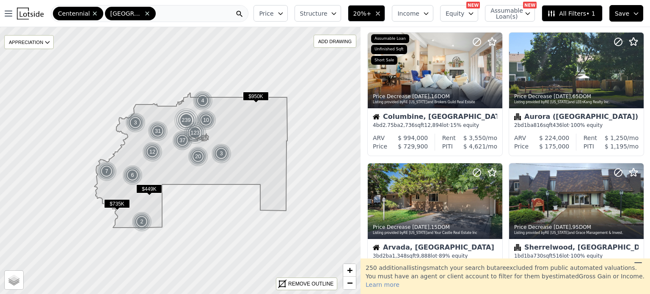
scroll to position [290, 0]
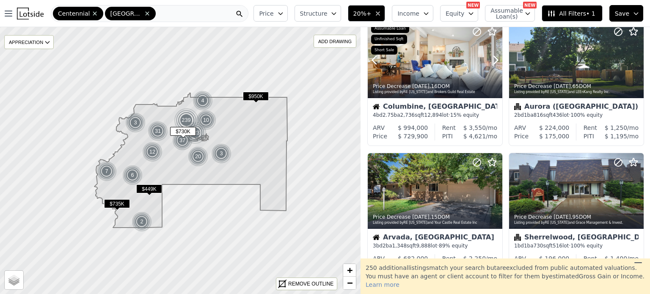
click at [493, 58] on icon at bounding box center [496, 60] width 14 height 14
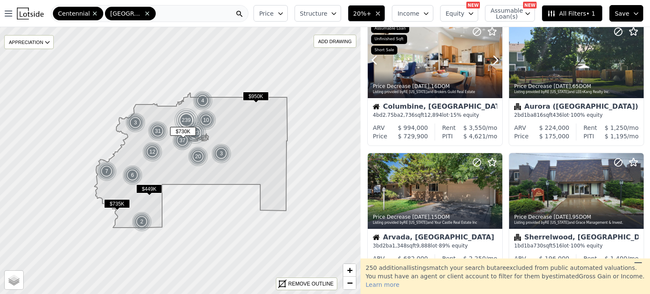
click at [493, 58] on icon at bounding box center [496, 60] width 14 height 14
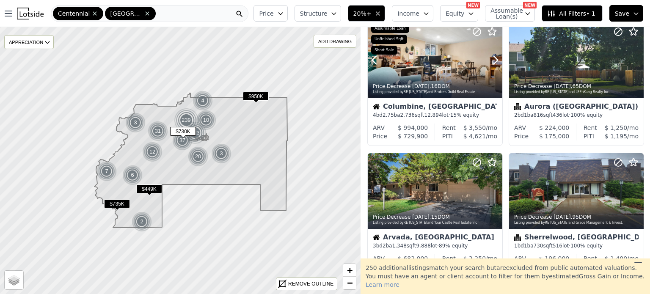
click at [493, 58] on icon at bounding box center [496, 60] width 14 height 14
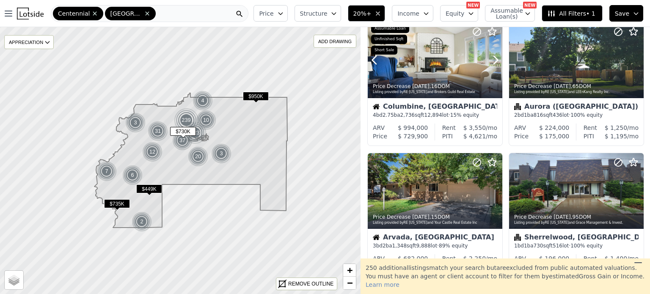
click at [493, 58] on icon at bounding box center [496, 60] width 14 height 14
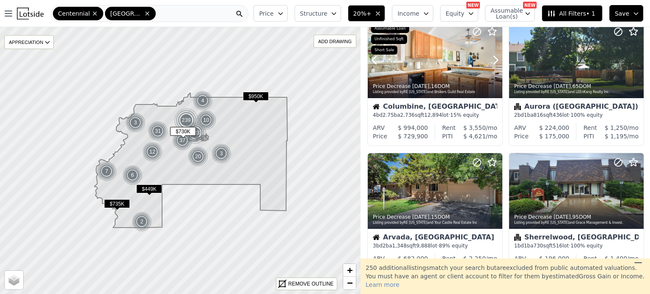
click at [493, 58] on icon at bounding box center [496, 60] width 14 height 14
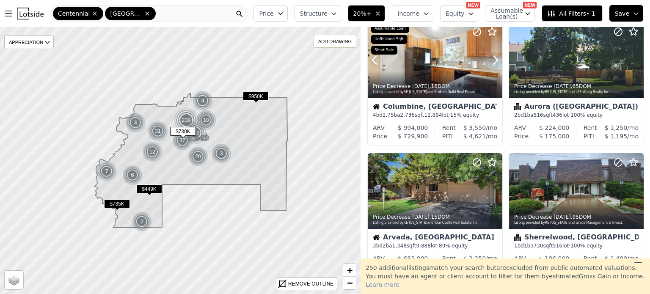
click at [493, 58] on icon at bounding box center [496, 60] width 14 height 14
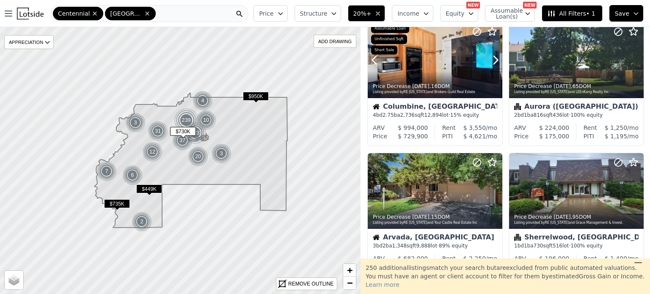
click at [493, 58] on icon at bounding box center [496, 60] width 14 height 14
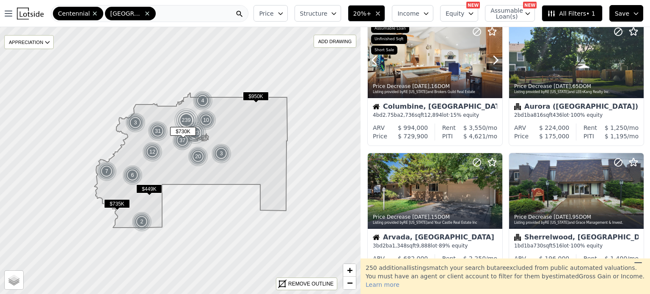
click at [493, 58] on icon at bounding box center [496, 60] width 14 height 14
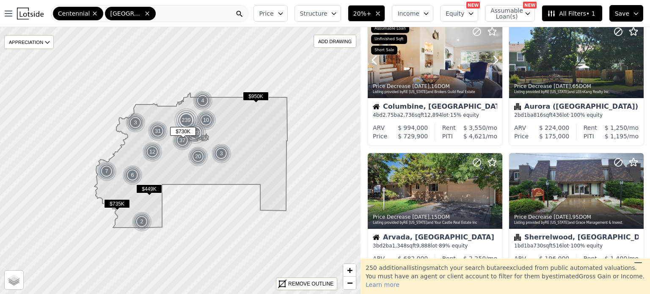
click at [493, 58] on icon at bounding box center [496, 60] width 14 height 14
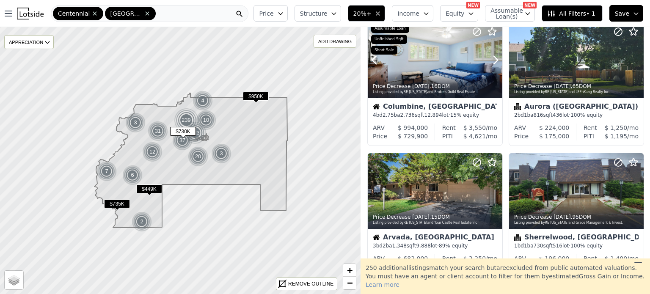
click at [493, 58] on icon at bounding box center [496, 60] width 14 height 14
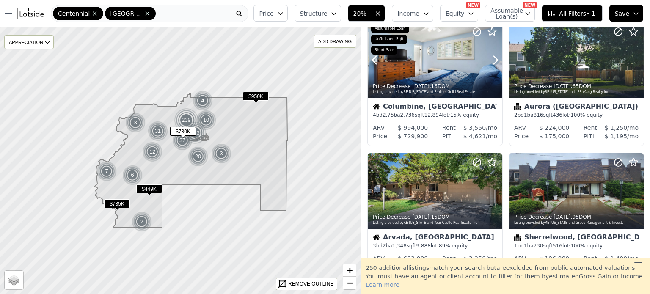
click at [493, 58] on icon at bounding box center [496, 60] width 14 height 14
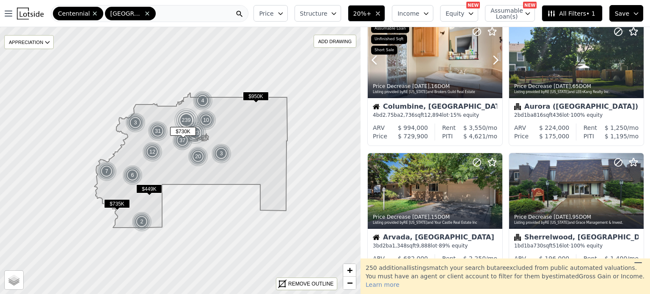
click at [493, 58] on icon at bounding box center [496, 60] width 14 height 14
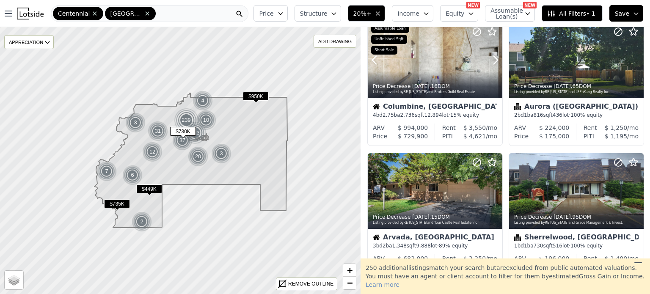
click at [493, 58] on icon at bounding box center [496, 60] width 14 height 14
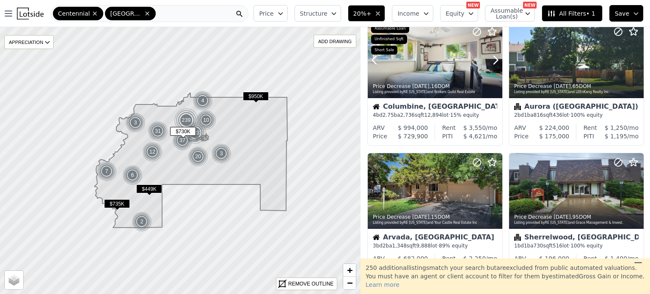
click at [493, 58] on icon at bounding box center [496, 60] width 14 height 14
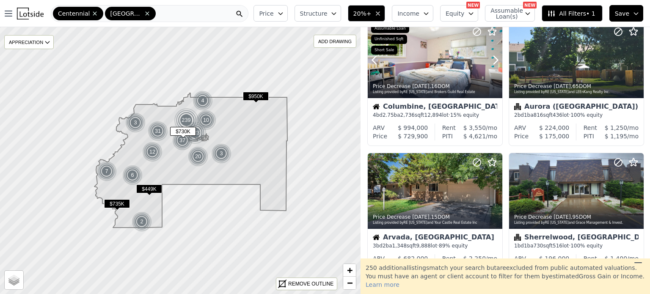
click at [493, 58] on icon at bounding box center [496, 60] width 14 height 14
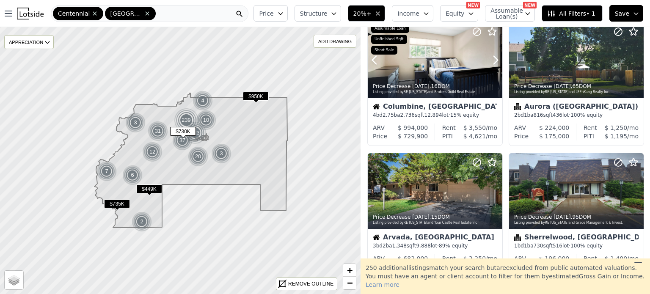
click at [493, 58] on icon at bounding box center [496, 60] width 14 height 14
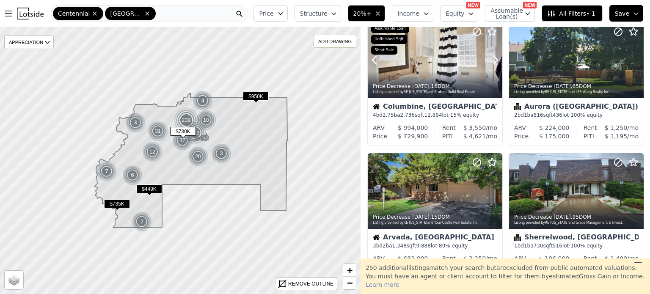
click at [493, 58] on icon at bounding box center [496, 60] width 14 height 14
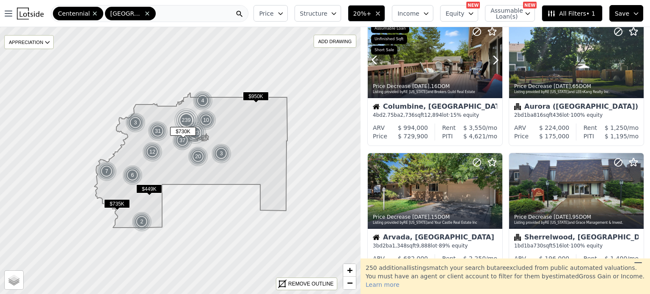
click at [493, 58] on icon at bounding box center [496, 60] width 14 height 14
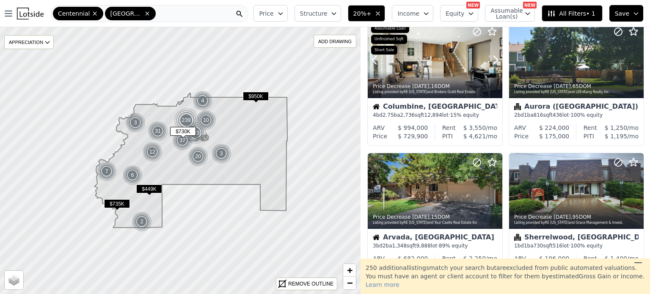
click at [493, 58] on icon at bounding box center [496, 60] width 14 height 14
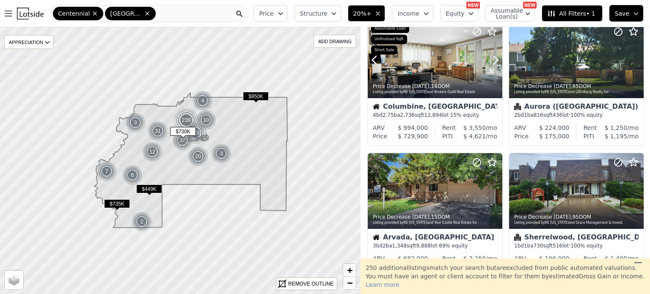
click at [493, 58] on icon at bounding box center [496, 60] width 14 height 14
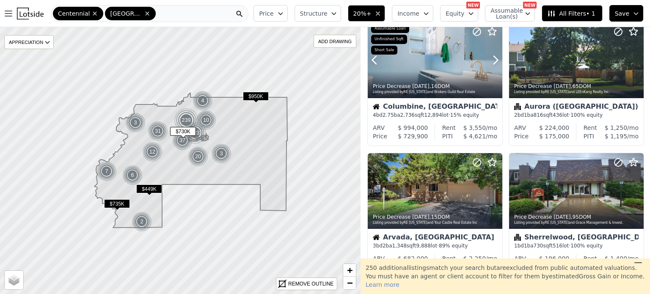
click at [493, 58] on icon at bounding box center [496, 60] width 14 height 14
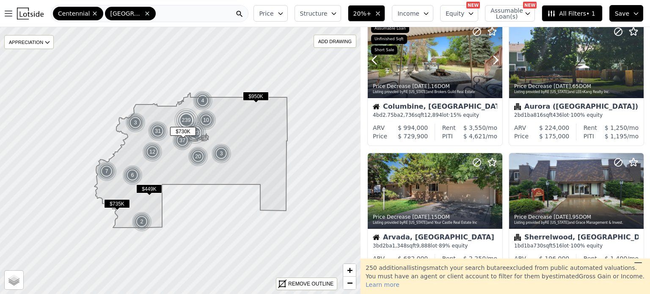
click at [493, 58] on icon at bounding box center [496, 60] width 14 height 14
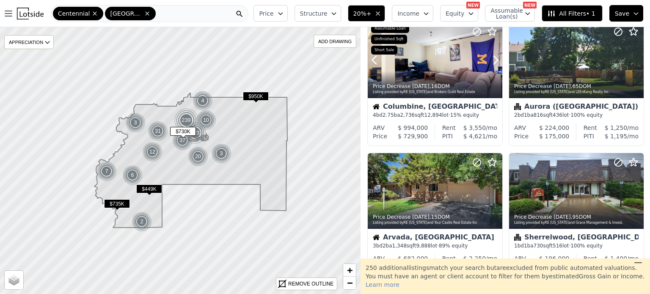
click at [493, 58] on icon at bounding box center [496, 60] width 14 height 14
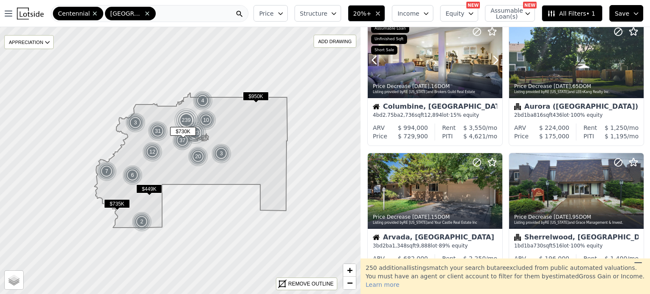
click at [493, 58] on icon at bounding box center [496, 60] width 14 height 14
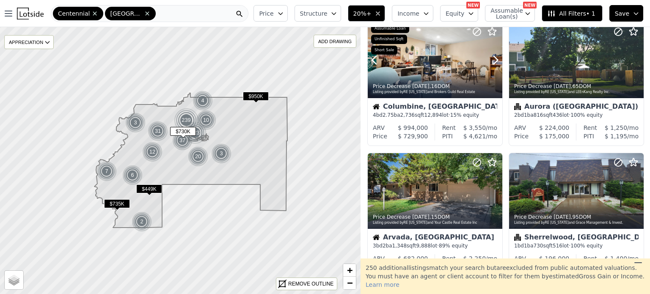
click at [493, 58] on icon at bounding box center [496, 60] width 14 height 14
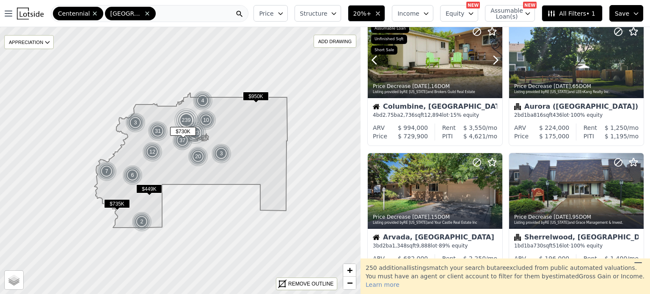
click at [493, 58] on icon at bounding box center [496, 60] width 14 height 14
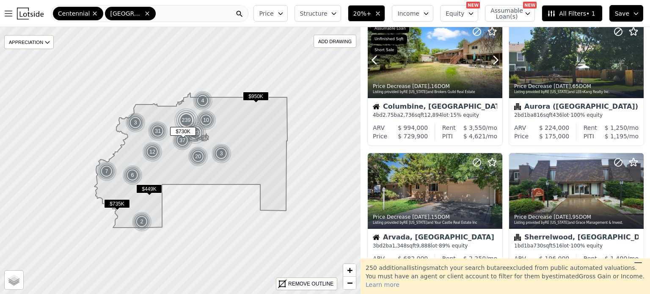
click at [493, 58] on icon at bounding box center [496, 60] width 14 height 14
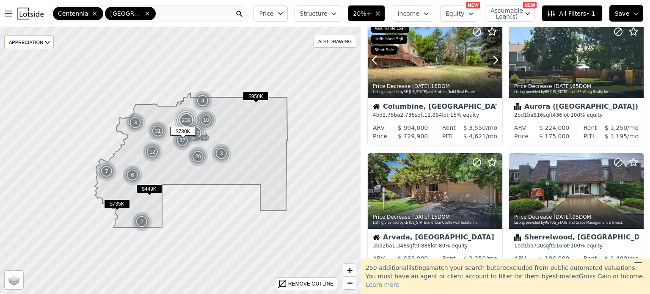
click at [493, 58] on icon at bounding box center [496, 60] width 14 height 14
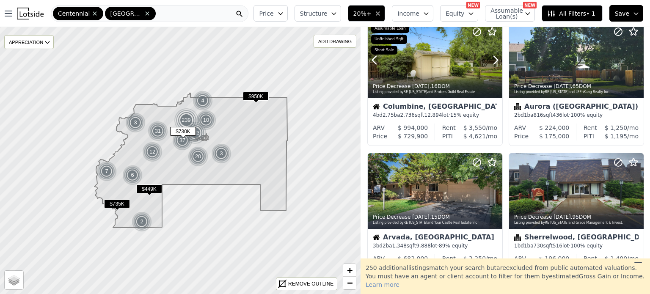
click at [493, 58] on icon at bounding box center [496, 60] width 14 height 14
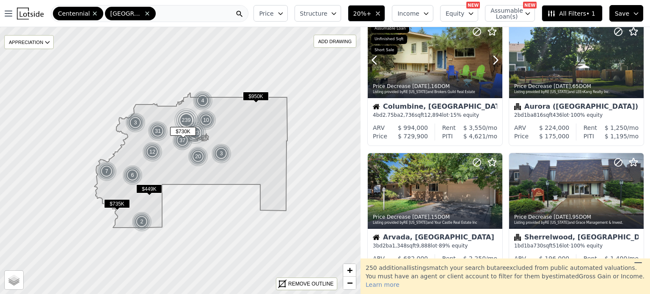
click at [493, 58] on icon at bounding box center [496, 60] width 14 height 14
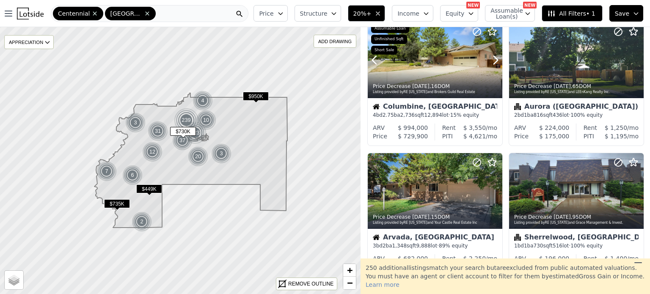
click at [493, 58] on icon at bounding box center [496, 60] width 14 height 14
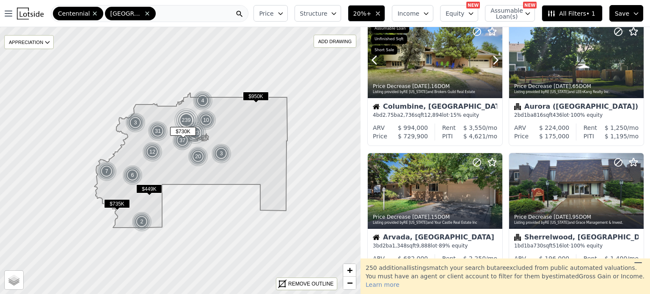
click at [493, 58] on icon at bounding box center [496, 60] width 14 height 14
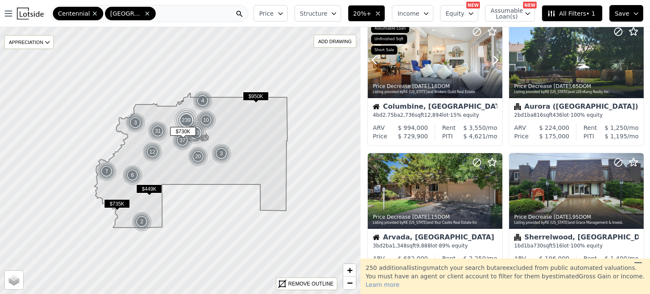
click at [493, 58] on icon at bounding box center [496, 60] width 14 height 14
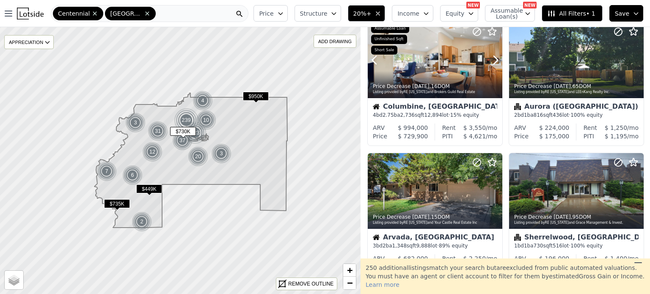
click at [438, 82] on div "Price Decrease 5d ago , 16 DOM Listing provided by RE Colorado and Brokers Guil…" at bounding box center [435, 88] width 135 height 20
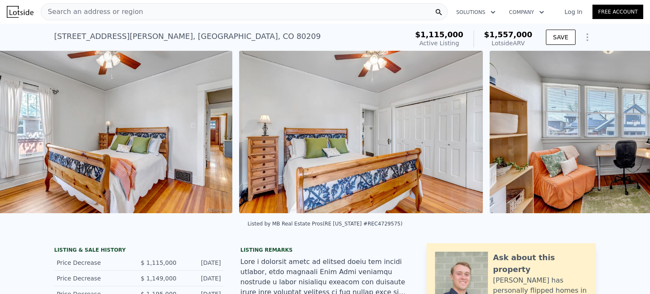
scroll to position [0, 3147]
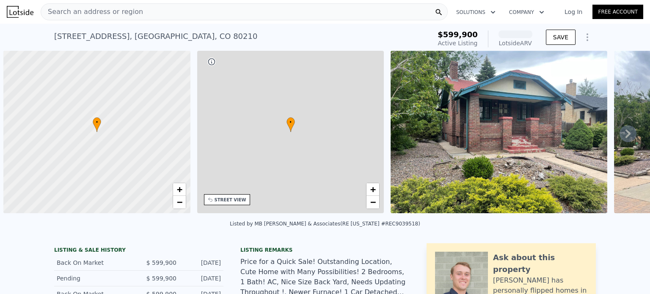
scroll to position [0, 3]
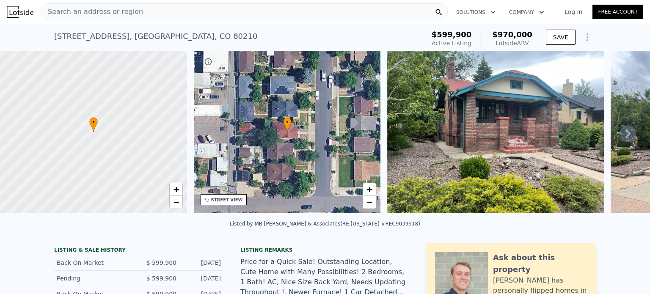
click at [580, 75] on img at bounding box center [495, 132] width 217 height 163
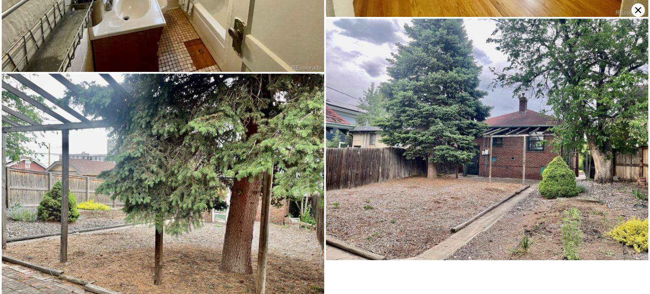
scroll to position [1634, 0]
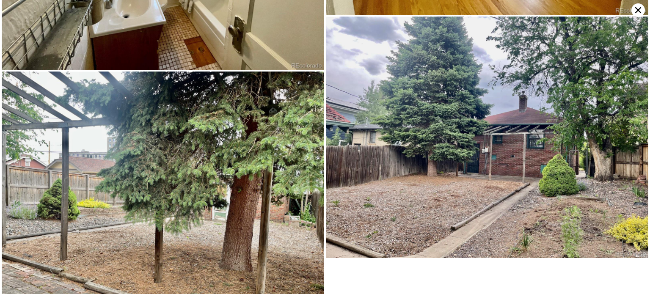
click at [640, 9] on icon at bounding box center [639, 10] width 14 height 14
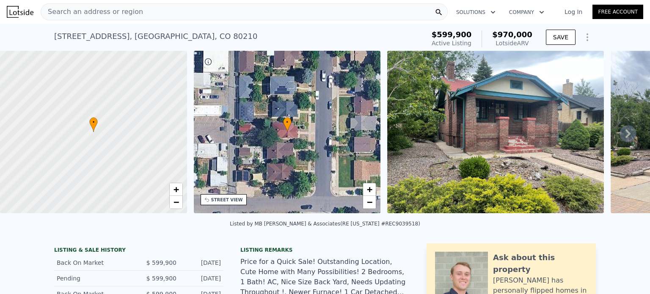
drag, startPoint x: 176, startPoint y: 34, endPoint x: 69, endPoint y: 39, distance: 106.8
drag, startPoint x: 69, startPoint y: 39, endPoint x: 56, endPoint y: 36, distance: 13.4
click at [56, 36] on div "1881 S Lincoln St , Denver , CO 80210" at bounding box center [155, 36] width 203 height 12
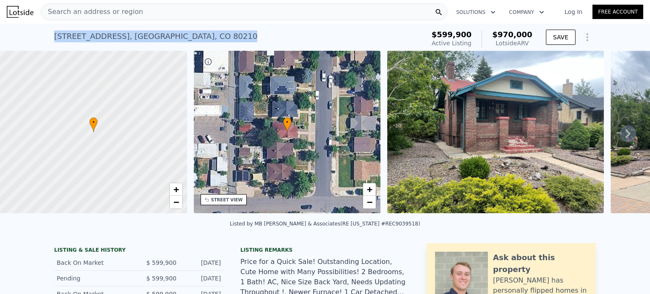
drag, startPoint x: 51, startPoint y: 37, endPoint x: 185, endPoint y: 25, distance: 134.4
click at [185, 25] on div "1881 S Lincoln St , Denver , CO 80210 Active at $599,900 (~ARV $970k ) $599,900…" at bounding box center [325, 37] width 542 height 27
copy div "1881 S Lincoln St , Denver , CO 80210"
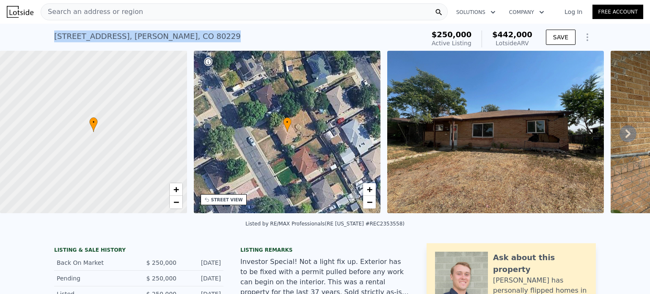
drag, startPoint x: 169, startPoint y: 40, endPoint x: 50, endPoint y: 30, distance: 119.9
click at [50, 30] on div "9410 Lilly Ct , Thornton , CO 80229 Active at $250k (~ARV $442k ) $250,000 Acti…" at bounding box center [325, 37] width 650 height 27
copy div "9410 Lilly Ct , Thornton , CO 80229"
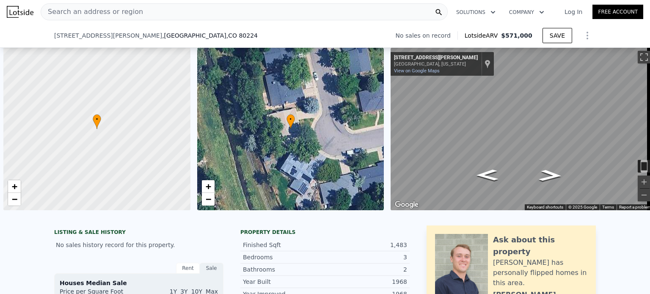
scroll to position [0, 3]
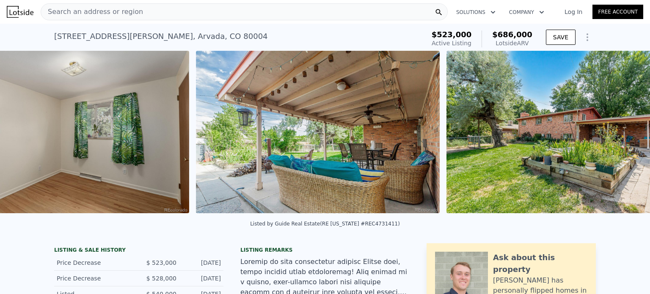
scroll to position [0, 4903]
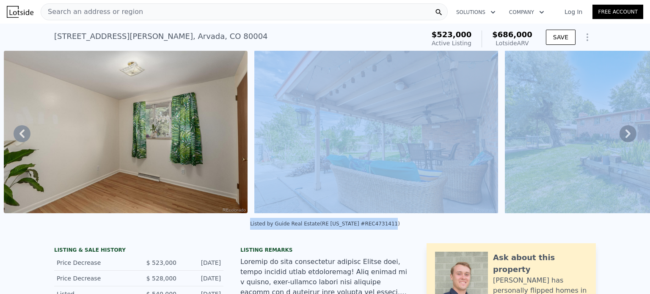
drag, startPoint x: 480, startPoint y: 213, endPoint x: 479, endPoint y: 236, distance: 22.5
click at [478, 225] on div "Listed by Guide Real Estate (RE Colorado #REC4731411)" at bounding box center [325, 226] width 650 height 20
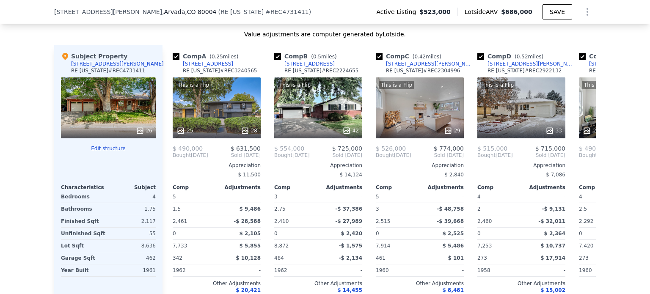
scroll to position [876, 0]
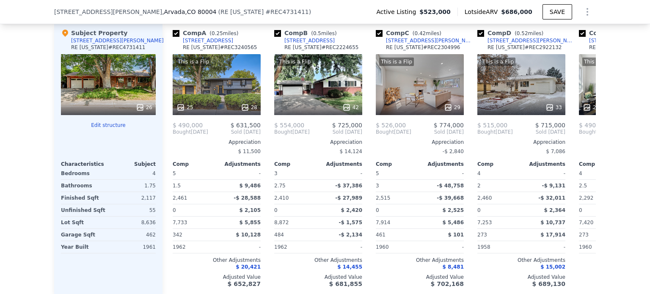
click at [220, 94] on div "This is a Flip 25 28" at bounding box center [217, 84] width 88 height 61
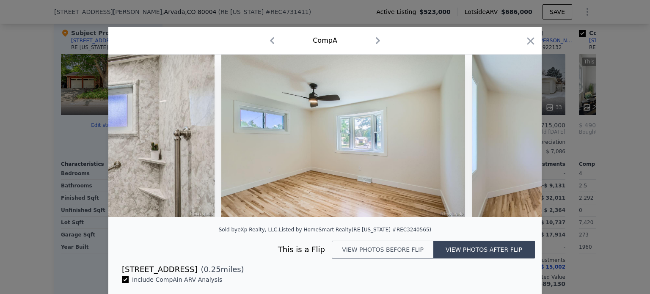
scroll to position [0, 4147]
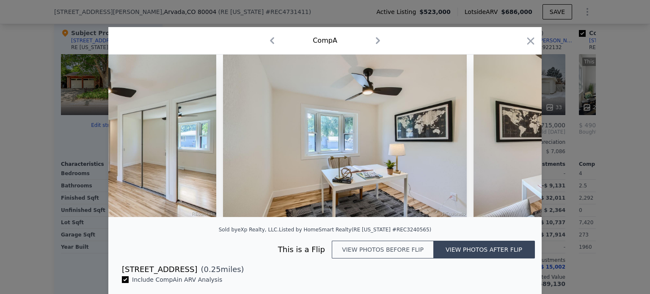
click at [527, 45] on icon "button" at bounding box center [531, 41] width 12 height 12
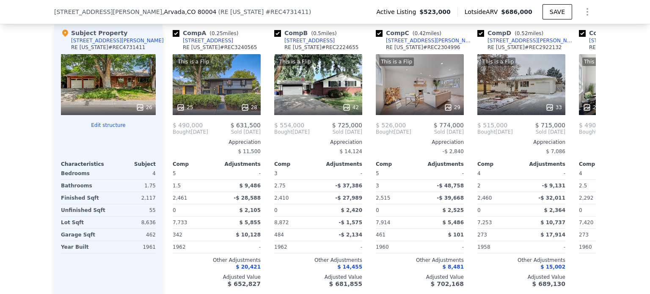
click at [289, 98] on div "This is a Flip 42" at bounding box center [318, 84] width 88 height 61
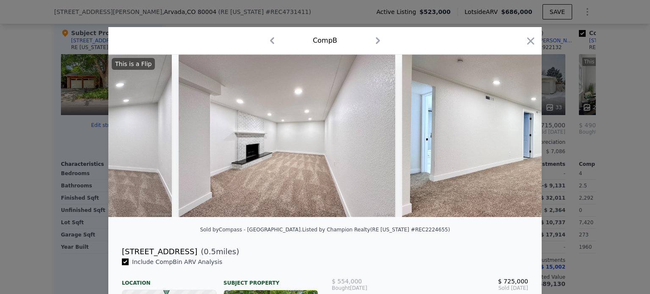
scroll to position [0, 6999]
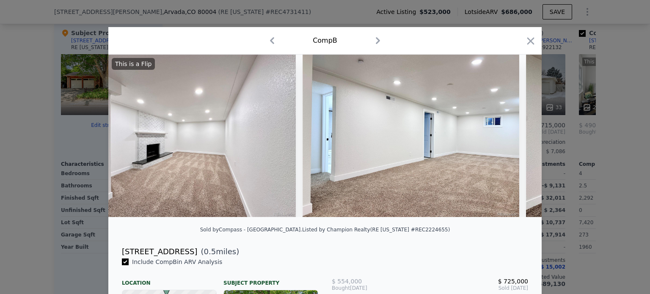
click at [525, 42] on icon "button" at bounding box center [531, 41] width 12 height 12
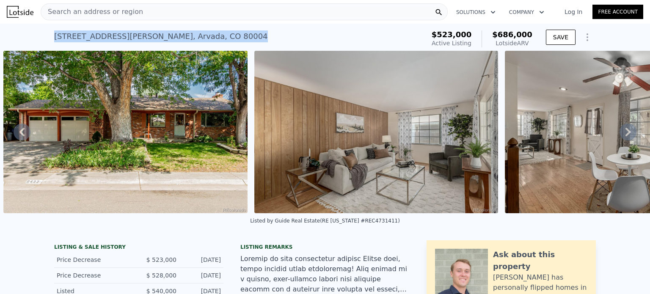
drag, startPoint x: 171, startPoint y: 37, endPoint x: 49, endPoint y: 30, distance: 122.2
click at [49, 30] on div "6432 Owens St , Arvada , CO 80004 Active at $523k (~ARV $686k ) $523,000 Active…" at bounding box center [325, 37] width 650 height 27
copy div "6432 Owens St , Arvada , CO 80004"
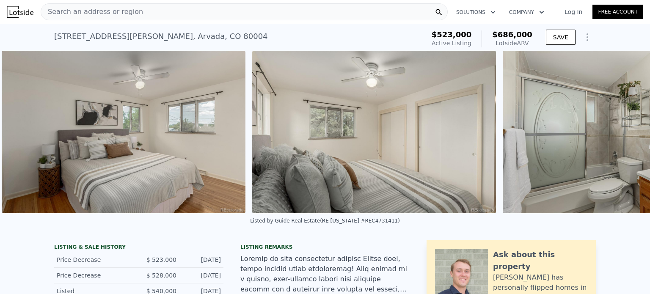
scroll to position [0, 3398]
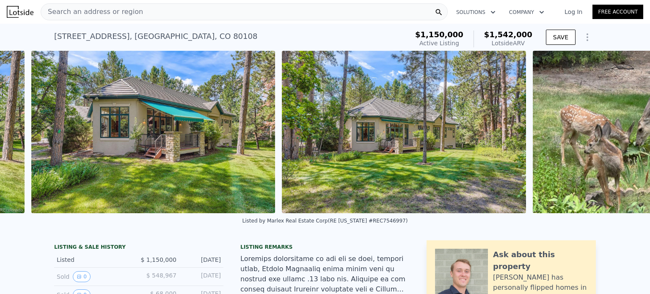
scroll to position [0, 7160]
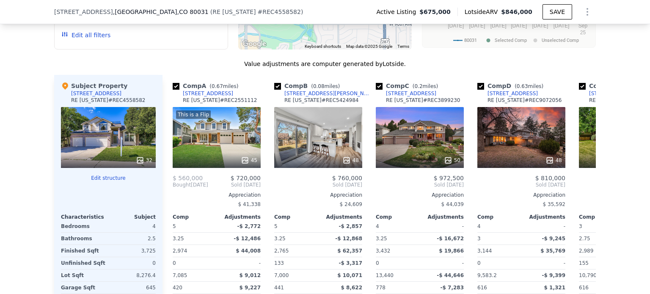
scroll to position [858, 0]
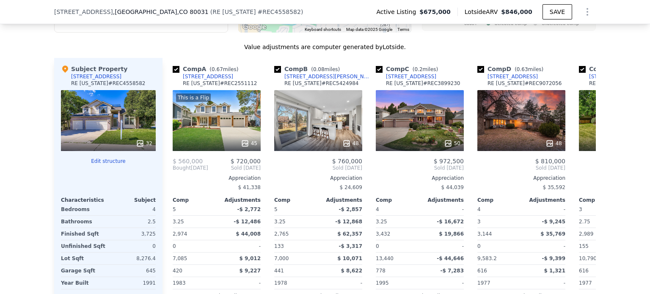
click at [252, 130] on div "This is a Flip 45" at bounding box center [217, 120] width 88 height 61
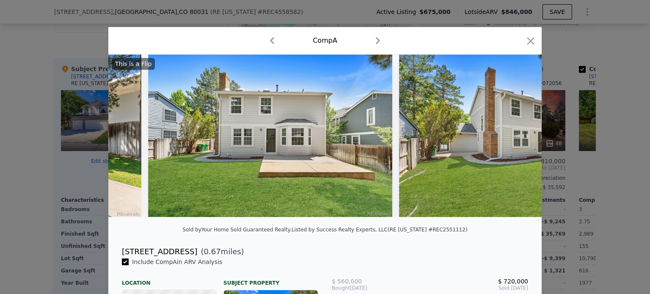
scroll to position [0, 10848]
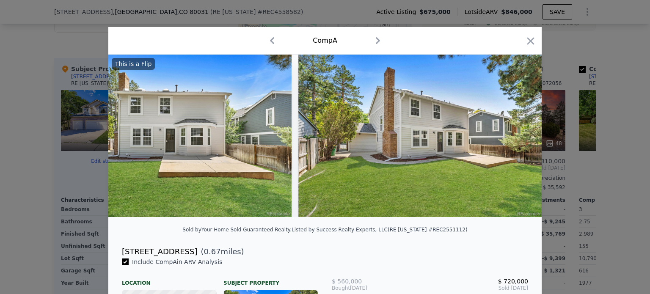
click at [531, 39] on icon "button" at bounding box center [531, 41] width 12 height 12
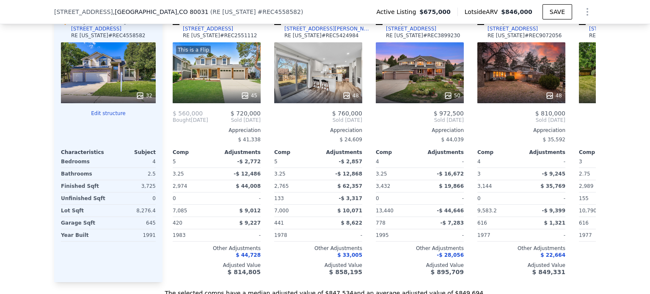
scroll to position [899, 0]
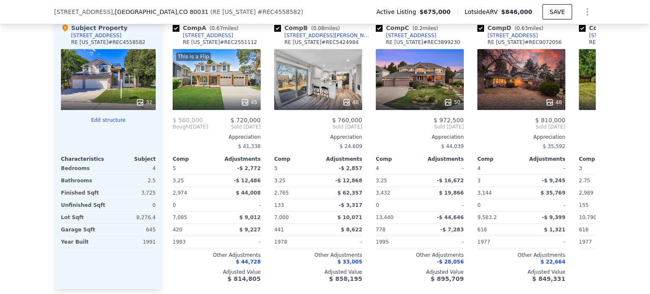
click at [417, 93] on div "50" at bounding box center [420, 79] width 88 height 61
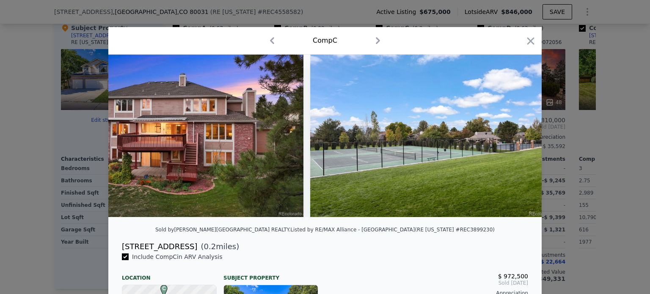
scroll to position [0, 10620]
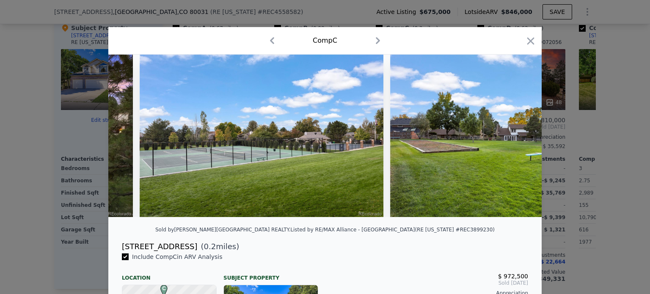
click at [525, 37] on icon "button" at bounding box center [531, 41] width 12 height 12
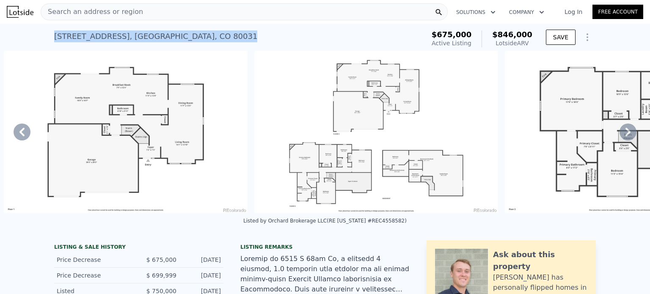
drag, startPoint x: 192, startPoint y: 32, endPoint x: 53, endPoint y: 36, distance: 139.8
click at [54, 36] on div "3701 W 98th Pl , Westminster , CO 80031 Active at $675k (~ARV $846k )" at bounding box center [238, 39] width 368 height 24
copy div "3701 W 98th Pl , Westminster , CO 80031"
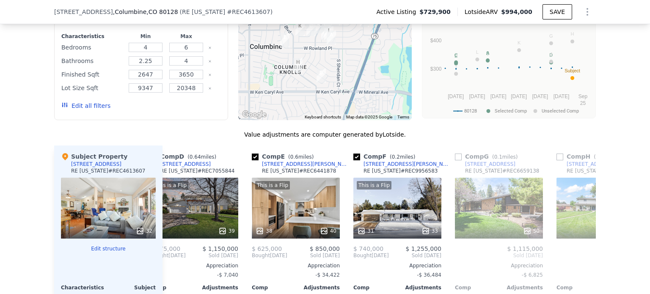
scroll to position [734, 0]
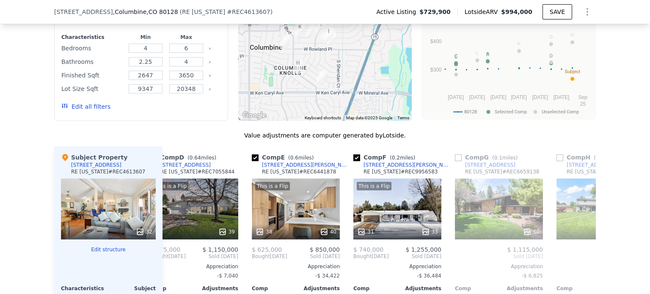
drag, startPoint x: 114, startPoint y: 176, endPoint x: 57, endPoint y: 188, distance: 58.8
click at [57, 188] on div "Subject Property [STREET_ADDRESS][US_STATE] # REC4613607 32 Edit structure Char…" at bounding box center [108, 289] width 108 height 285
copy div "[STREET_ADDRESS]"
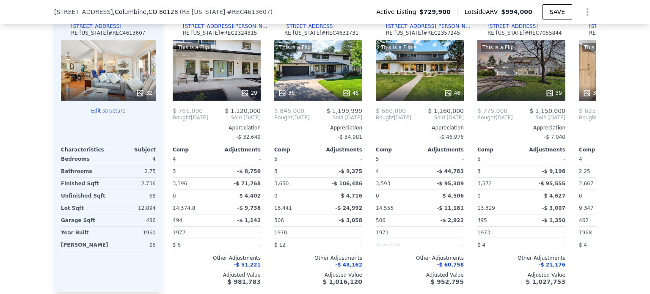
scroll to position [874, 0]
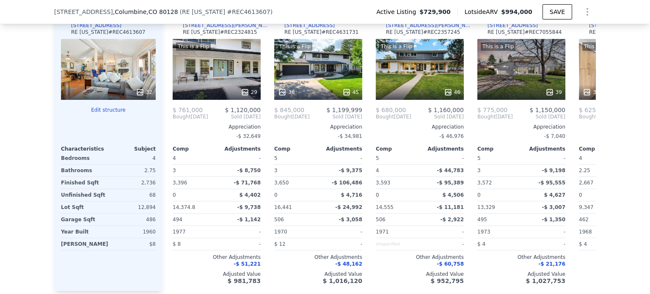
click at [213, 82] on div "This is a Flip 29" at bounding box center [217, 69] width 88 height 61
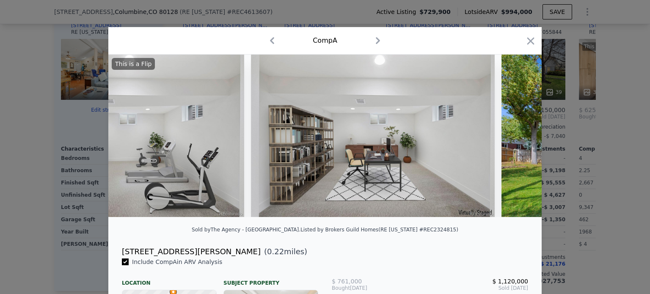
scroll to position [0, 3777]
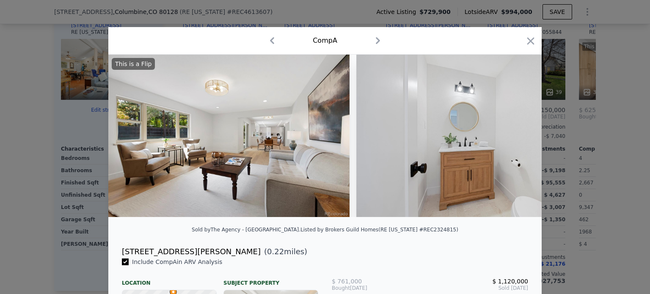
click at [529, 36] on icon "button" at bounding box center [531, 41] width 12 height 12
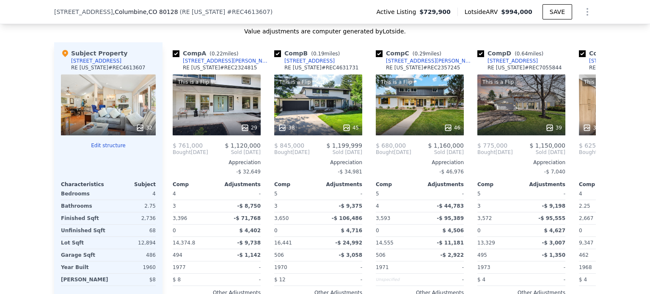
scroll to position [836, 0]
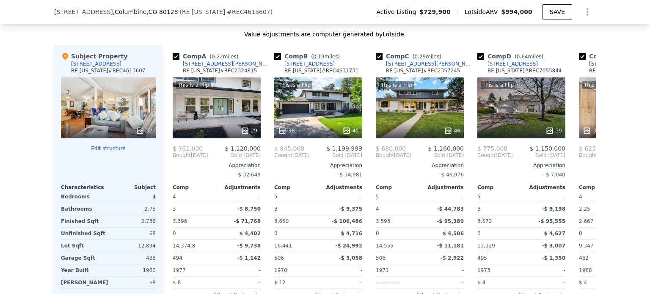
click at [427, 115] on div "This is a Flip 46" at bounding box center [420, 107] width 88 height 61
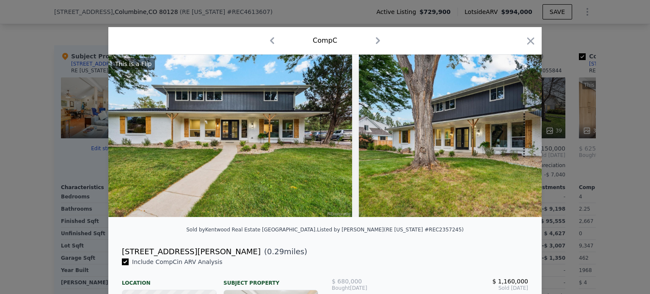
click at [529, 42] on icon "button" at bounding box center [531, 41] width 12 height 12
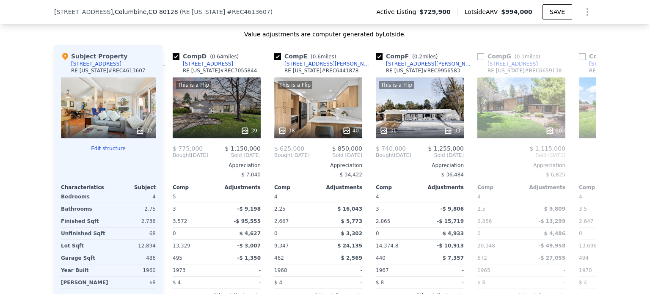
scroll to position [0, 307]
